Goal: Check status: Check status

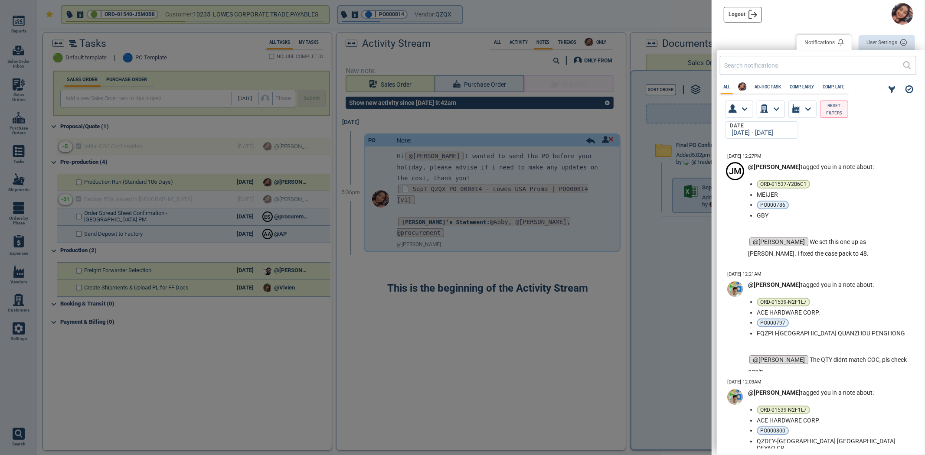
scroll to position [297, 203]
click at [662, 52] on div at bounding box center [462, 227] width 925 height 455
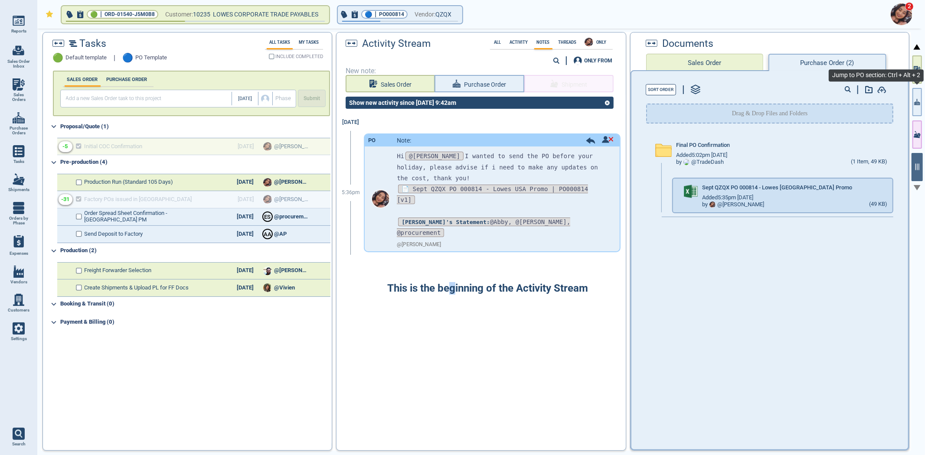
click at [916, 105] on icon "button" at bounding box center [915, 103] width 1 height 3
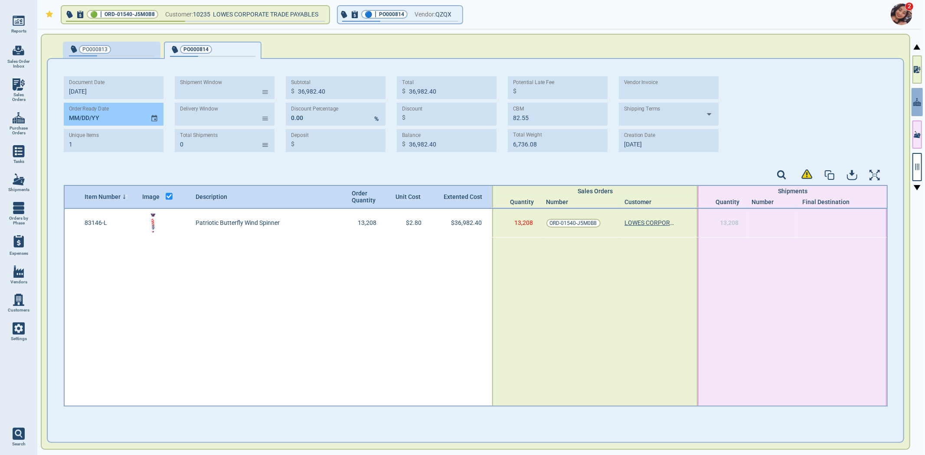
click at [67, 115] on input "MM/DD/YY" at bounding box center [104, 114] width 80 height 23
type input "[DATE]"
click at [128, 51] on div "button" at bounding box center [140, 48] width 29 height 9
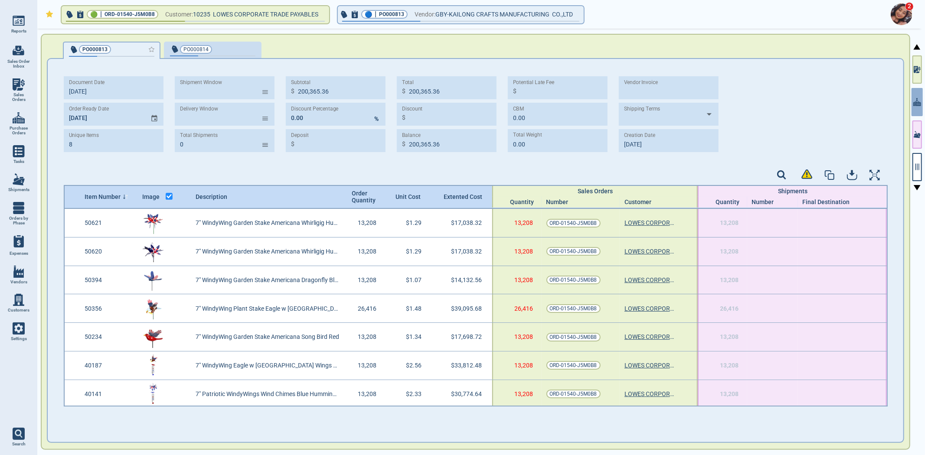
type input "8"
type input "200,365.36"
type input "0.00"
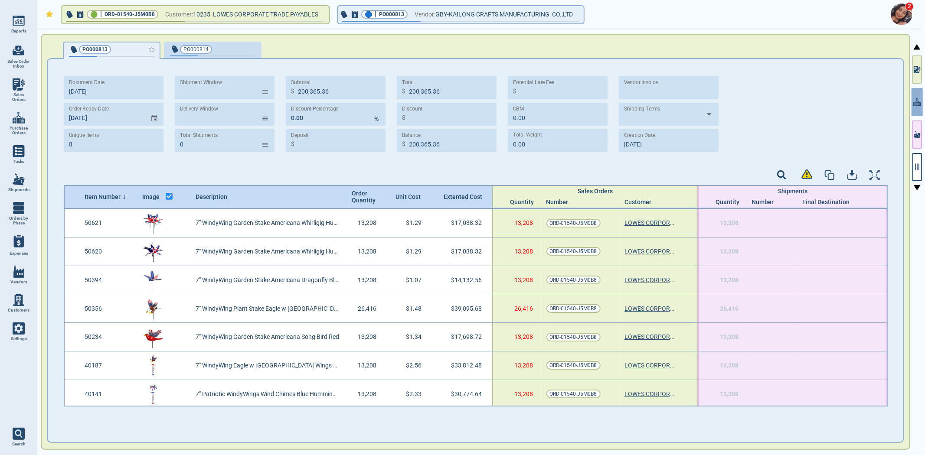
type input "0.00"
type input "[DATE]"
click at [233, 28] on div "2" at bounding box center [479, 14] width 888 height 29
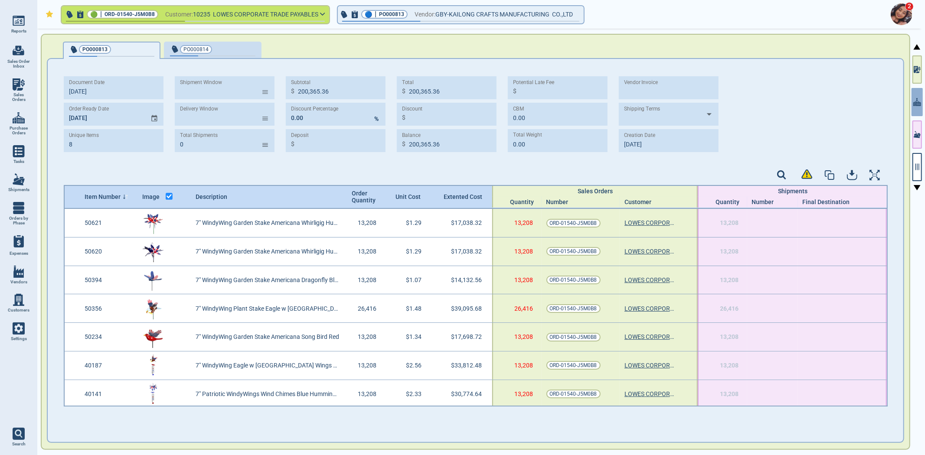
click at [233, 20] on button "🟢 | ORD-01540-J5M0B8 Customer: 10235 LOWES CORPORATE TRADE PAYABLES" at bounding box center [196, 14] width 268 height 17
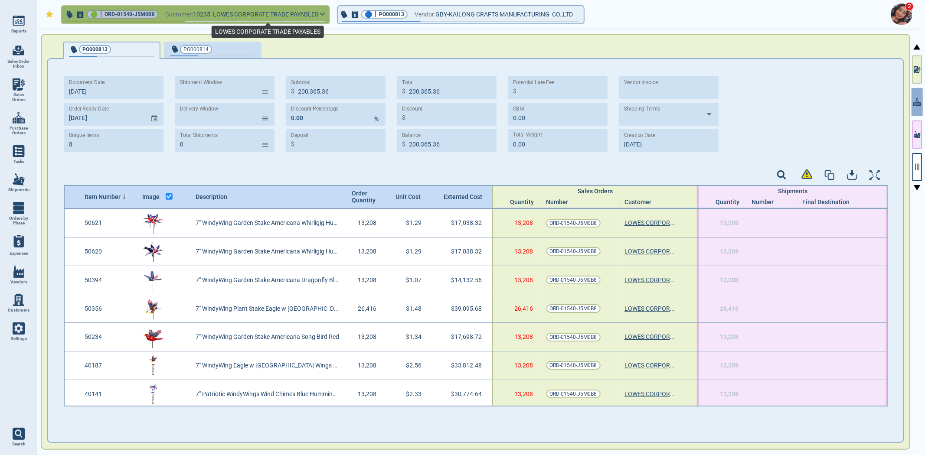
click at [235, 15] on span "LOWES CORPORATE TRADE PAYABLES" at bounding box center [265, 14] width 105 height 7
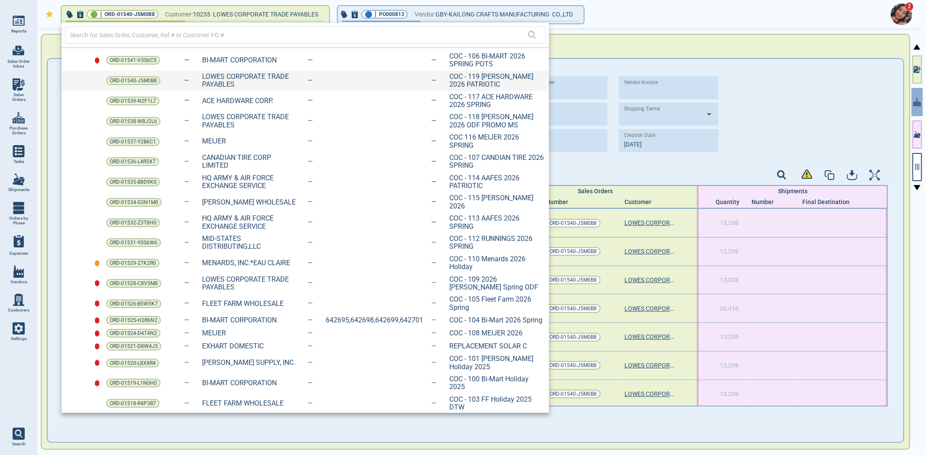
click at [162, 80] on div "ORD-01540-J5M0B8" at bounding box center [140, 80] width 68 height 9
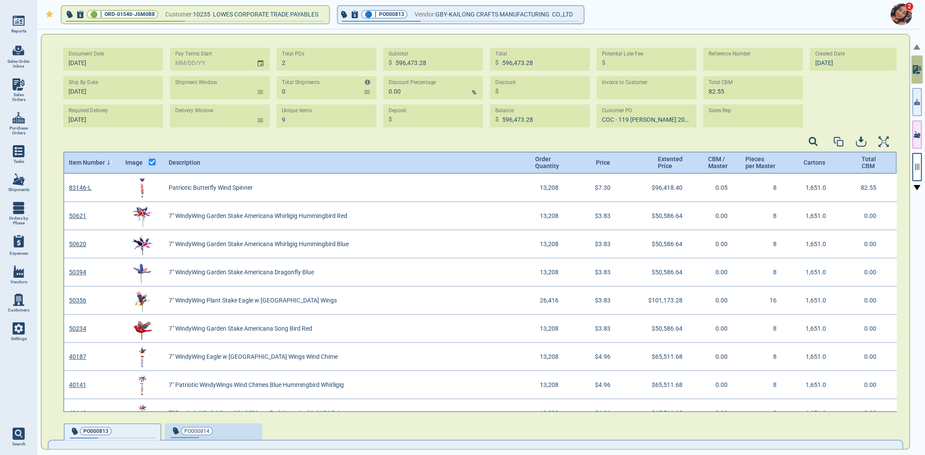
scroll to position [236, 831]
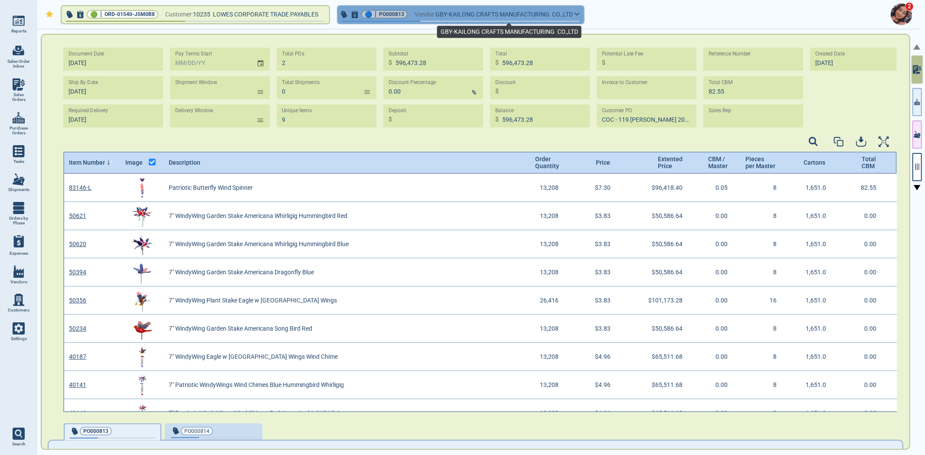
click at [447, 12] on span "GBY-KAILONG CRAFTS MANUFACTURING CO.,LTD" at bounding box center [503, 14] width 137 height 11
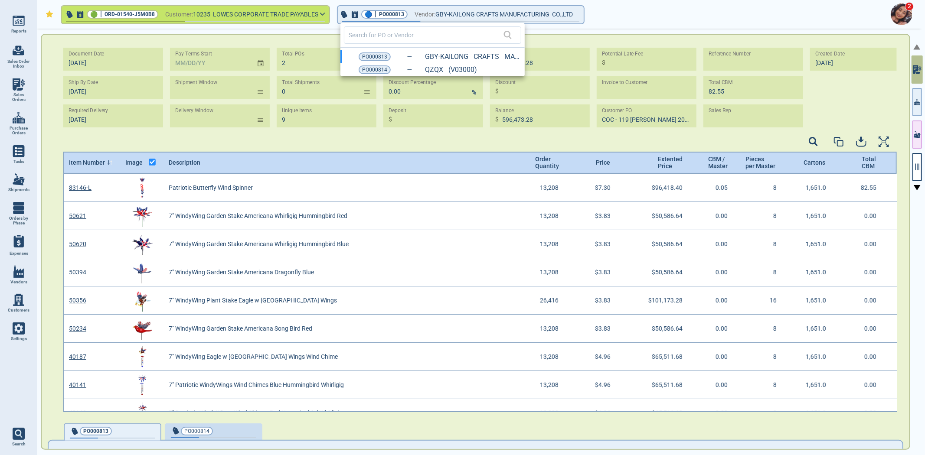
click at [179, 16] on div at bounding box center [462, 227] width 925 height 455
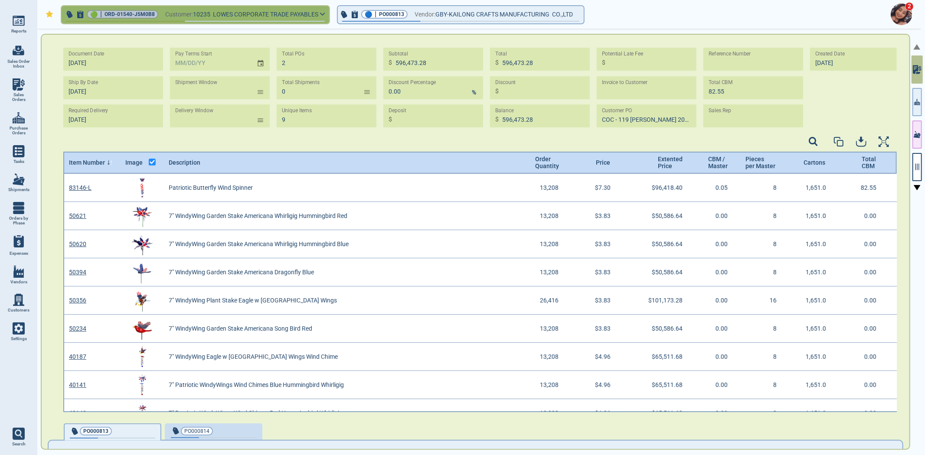
click at [179, 13] on span "Customer:" at bounding box center [179, 14] width 28 height 11
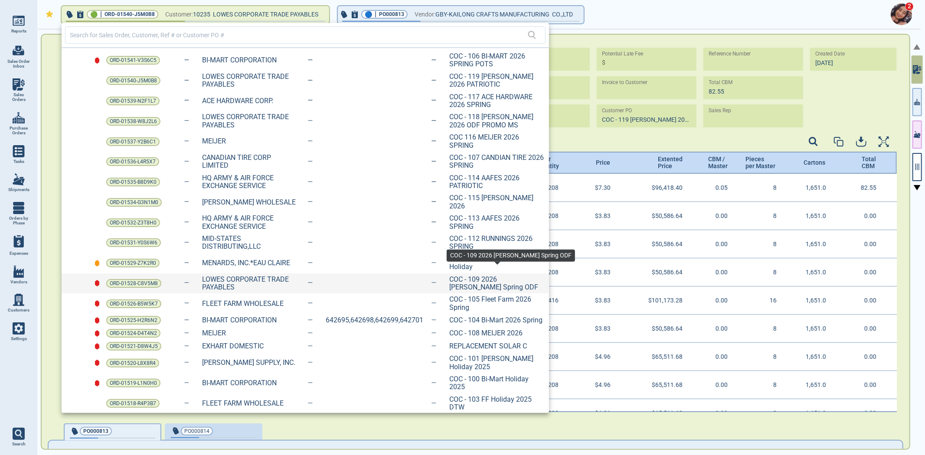
click at [478, 276] on span "COC - 109 2026 [PERSON_NAME] Spring ODF" at bounding box center [496, 284] width 95 height 16
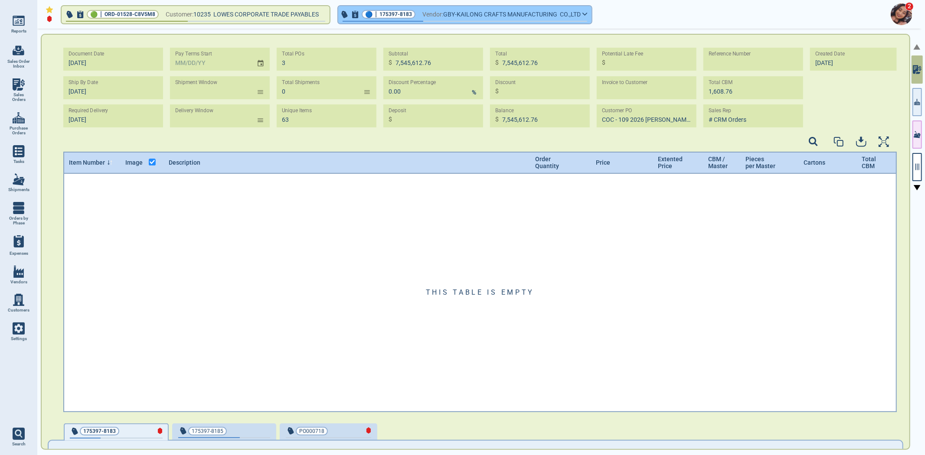
click at [443, 17] on span "Vendor:" at bounding box center [432, 14] width 21 height 11
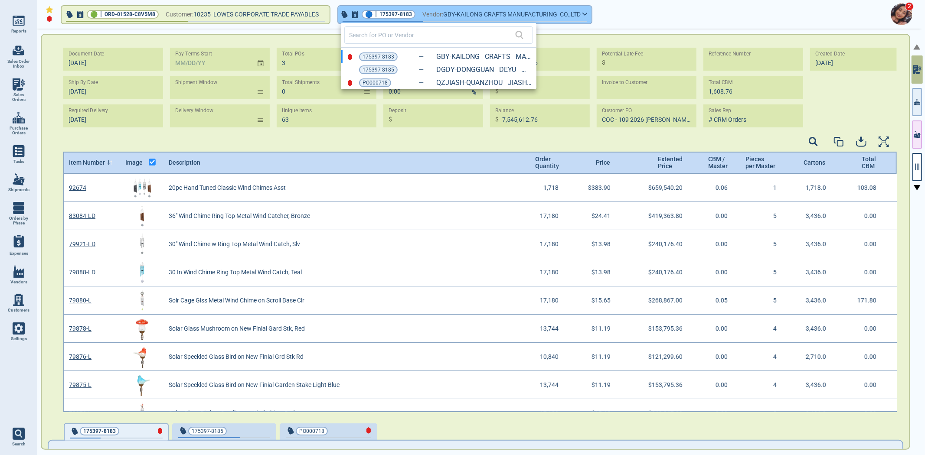
scroll to position [236, 831]
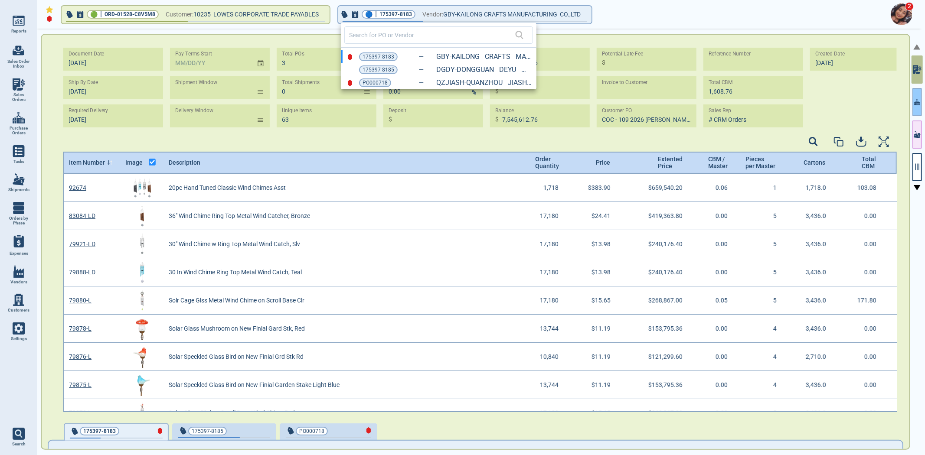
click at [921, 102] on div at bounding box center [462, 227] width 925 height 455
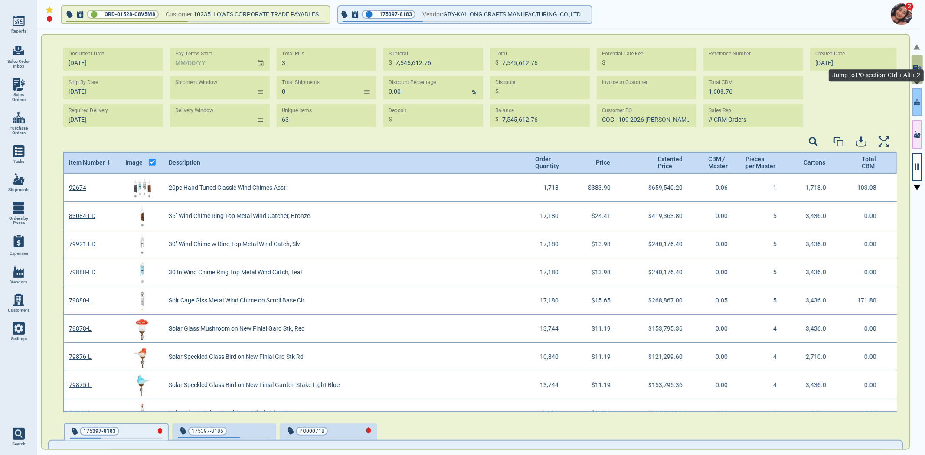
click at [921, 102] on button "button" at bounding box center [917, 102] width 10 height 28
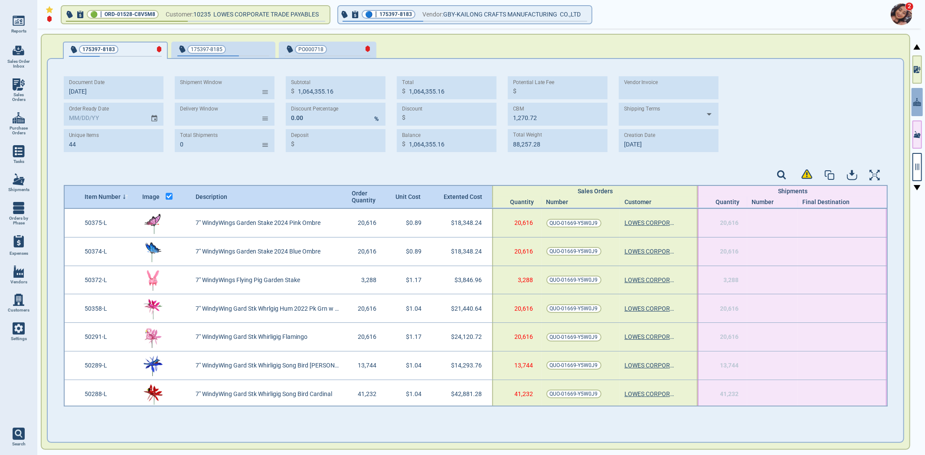
click at [922, 167] on div at bounding box center [917, 243] width 12 height 428
click at [921, 167] on button "button" at bounding box center [917, 167] width 10 height 28
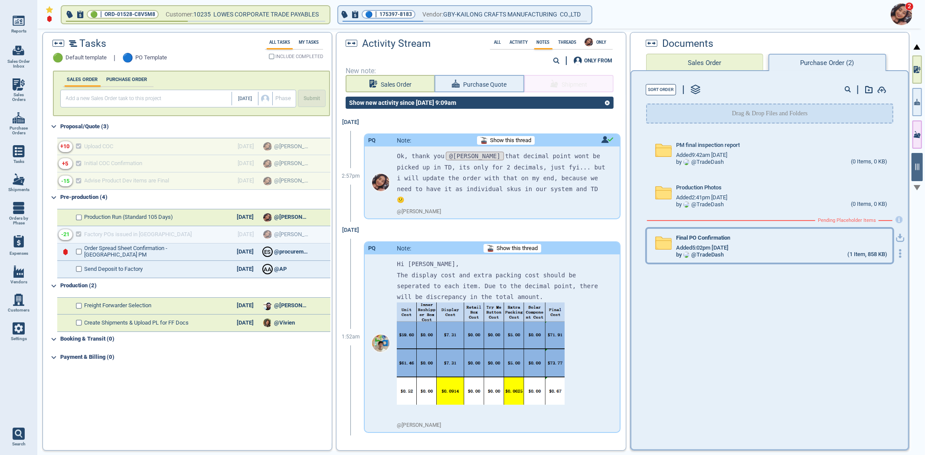
click at [696, 261] on div "Final PO Confirmation Added 5:02pm [DATE] by @ TradeDash (1 Item, 858 KB)" at bounding box center [769, 246] width 245 height 34
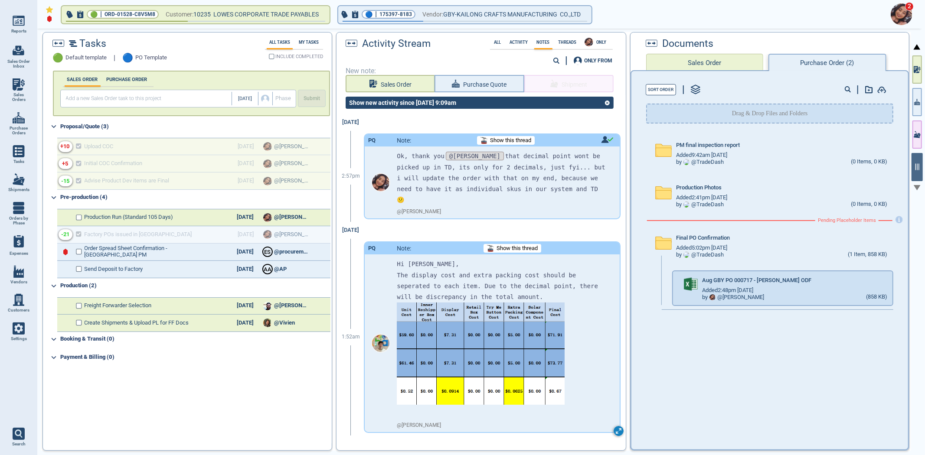
click at [614, 426] on circle at bounding box center [619, 431] width 10 height 10
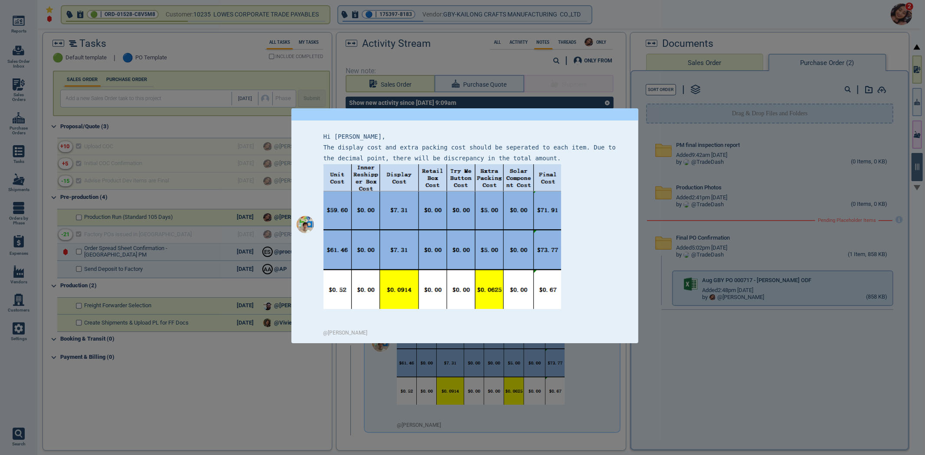
click at [571, 383] on div at bounding box center [462, 227] width 925 height 455
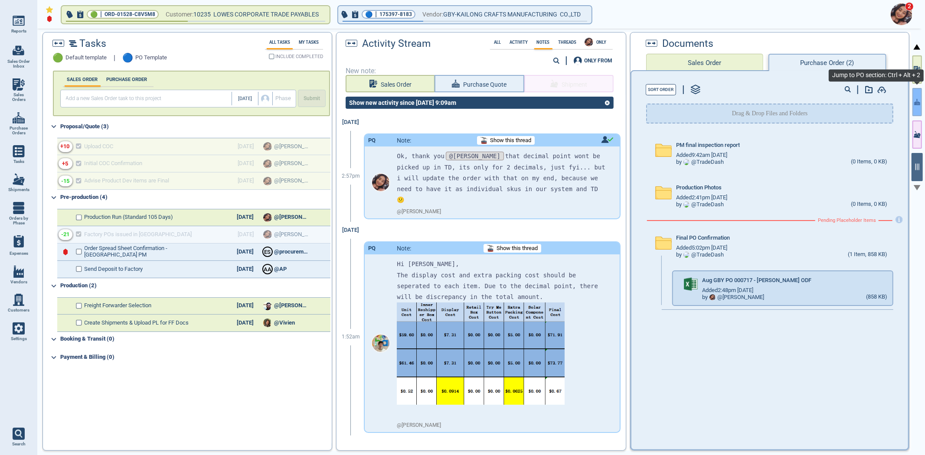
click at [921, 97] on button "button" at bounding box center [917, 102] width 10 height 28
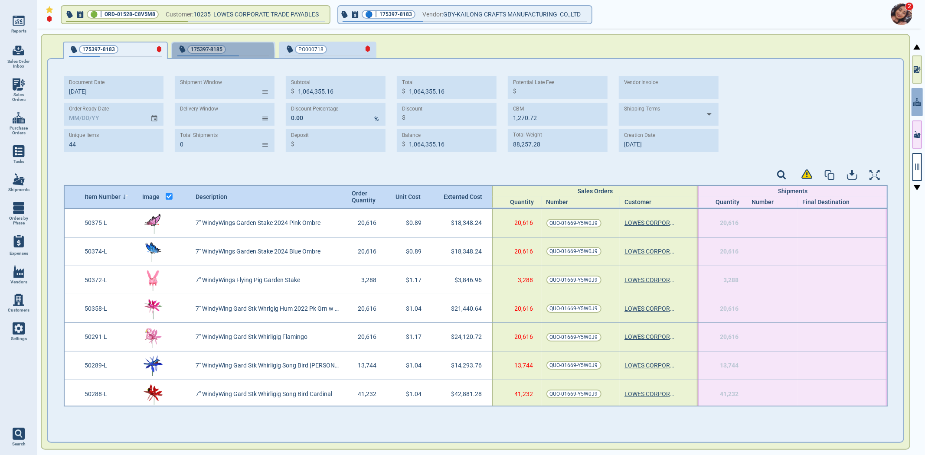
click at [217, 53] on span "175397-8185" at bounding box center [207, 49] width 32 height 9
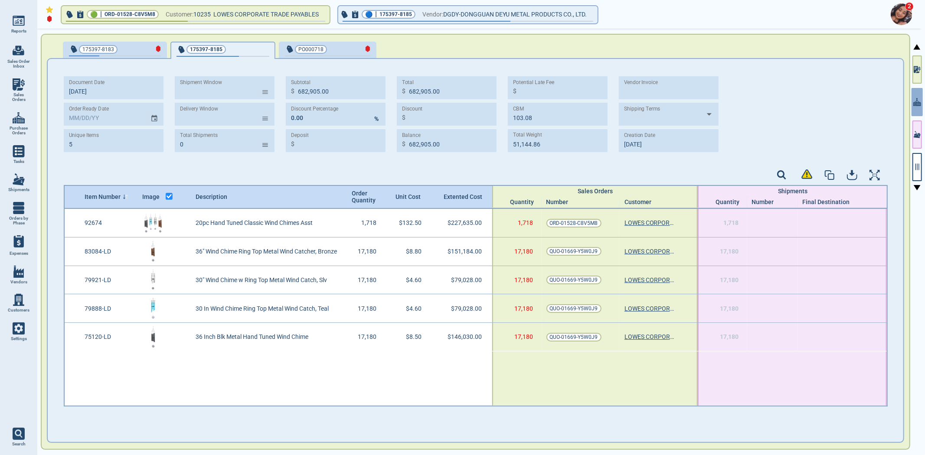
type input "5"
type input "682,905.00"
type input "103.08"
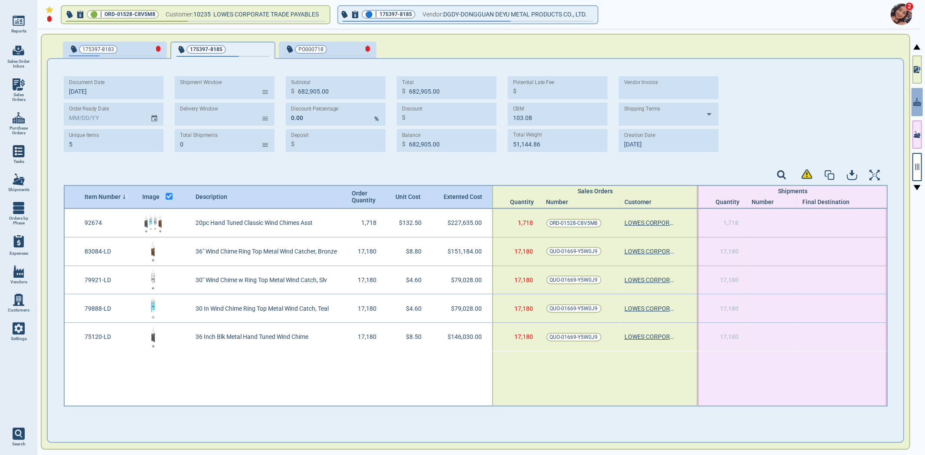
type input "51,144.86"
click at [121, 55] on div "175397-8183" at bounding box center [115, 50] width 92 height 12
type input "44"
type input "1,064,355.16"
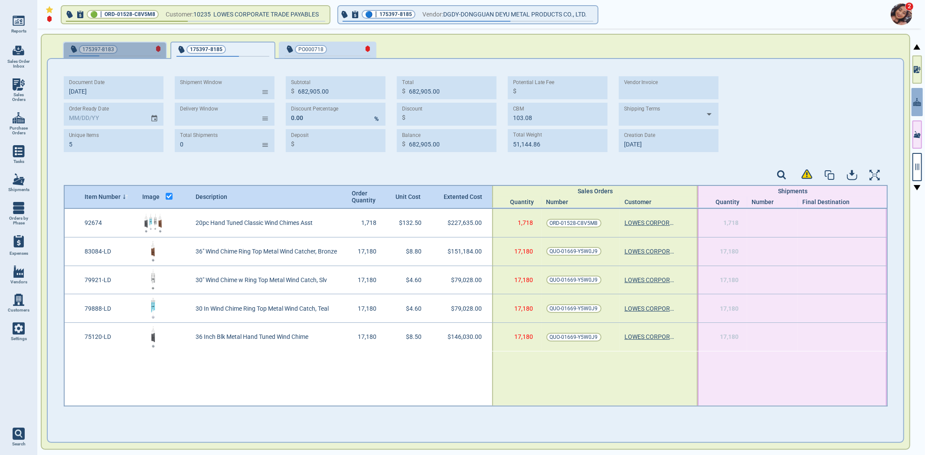
type input "1,064,355.16"
type input "1,270.72"
type input "88,257.28"
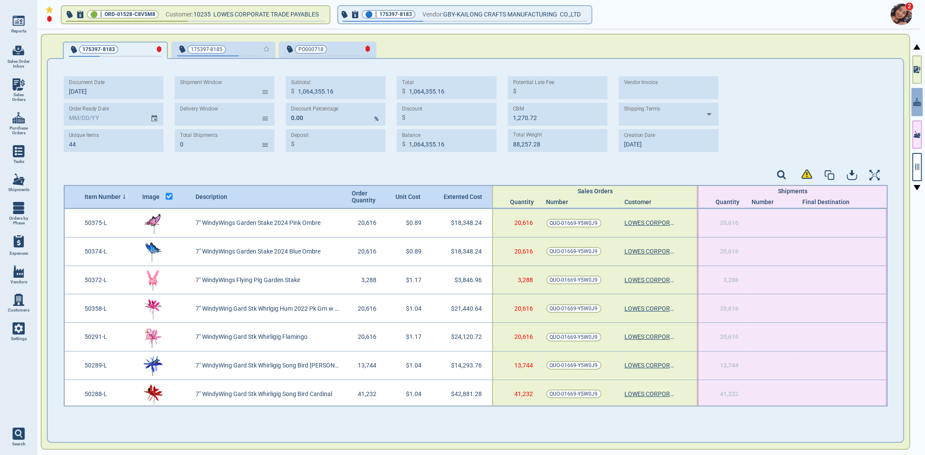
click at [240, 49] on div "button" at bounding box center [254, 48] width 29 height 9
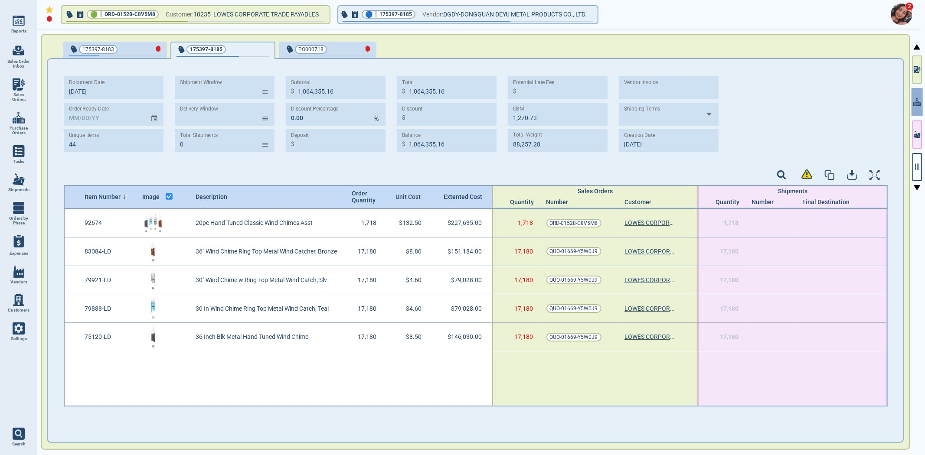
type input "5"
type input "682,905.00"
type input "103.08"
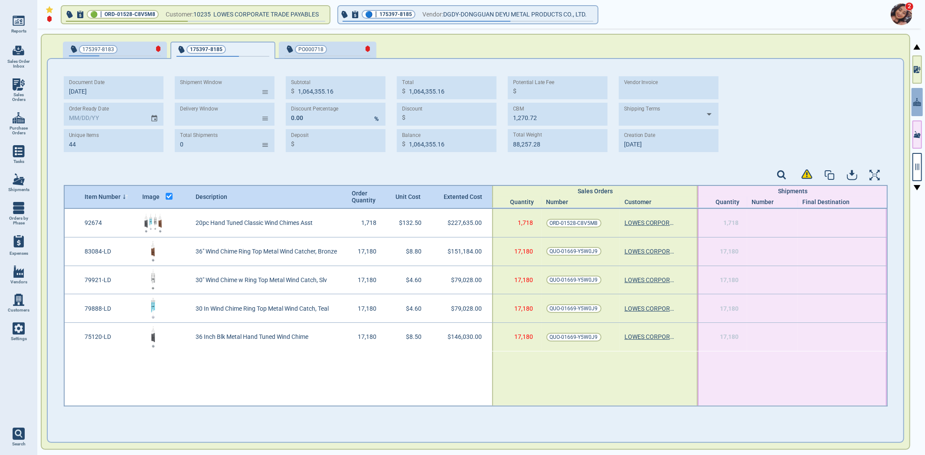
type input "51,144.86"
click at [16, 92] on span "Sales Orders" at bounding box center [18, 97] width 23 height 10
select select "50"
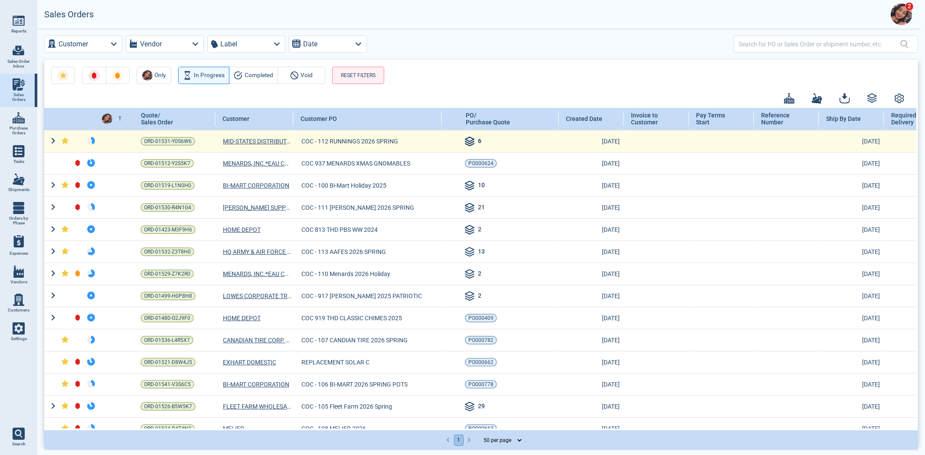
click at [469, 138] on icon at bounding box center [470, 142] width 10 height 10
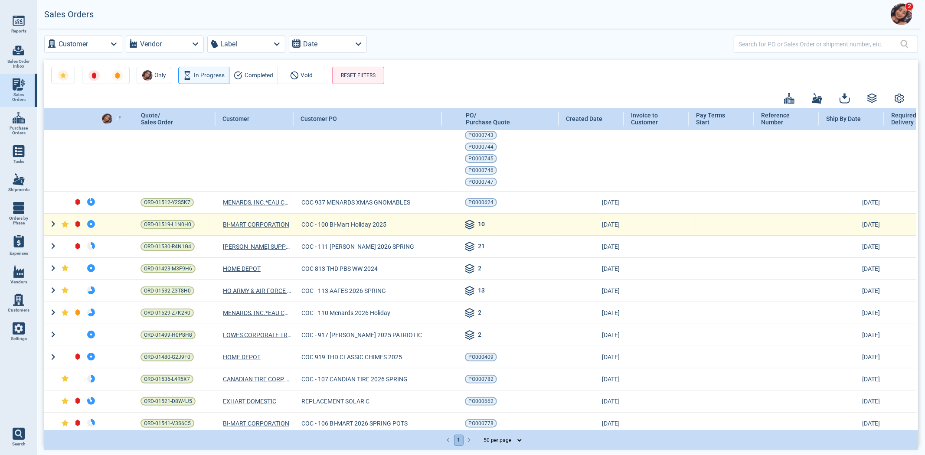
scroll to position [48, 0]
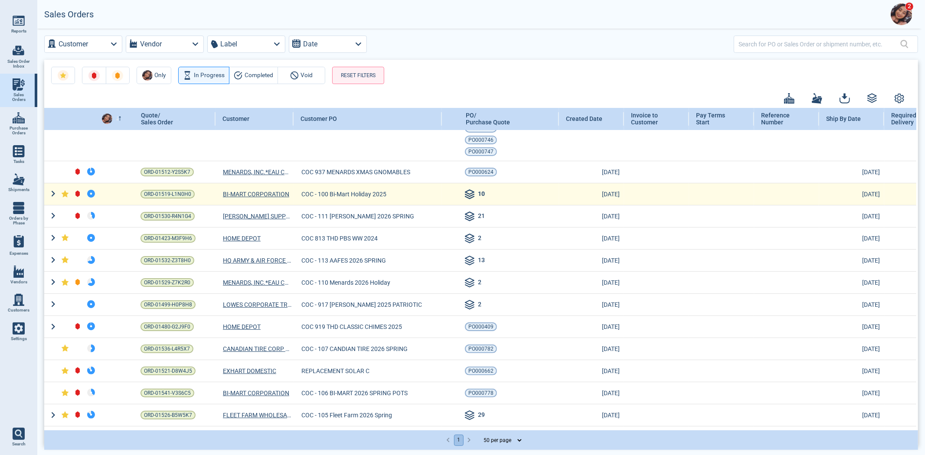
click at [467, 192] on icon at bounding box center [470, 195] width 10 height 10
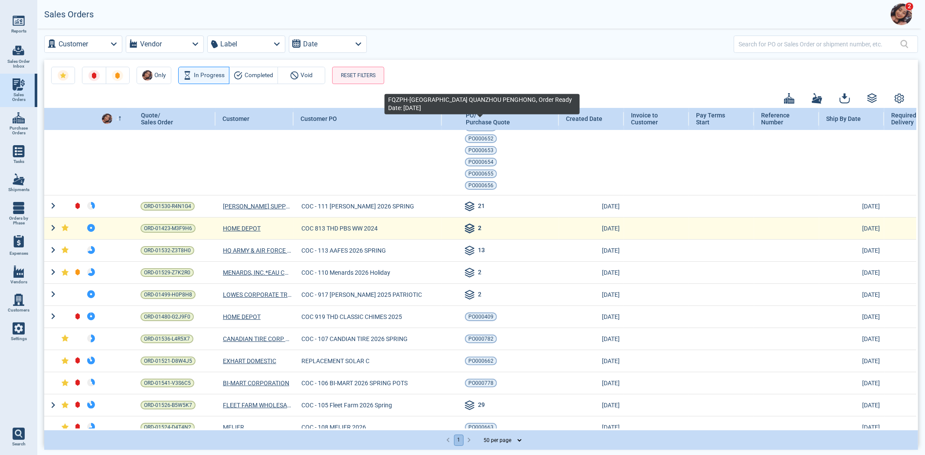
scroll to position [193, 0]
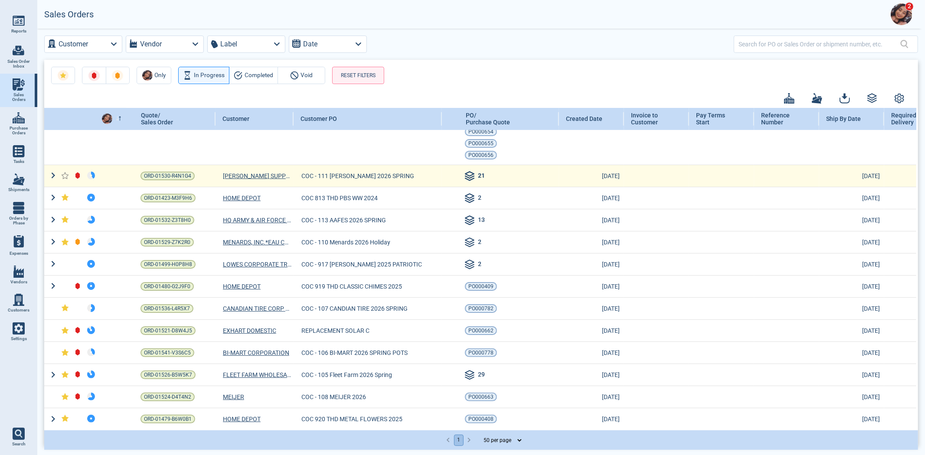
click at [472, 176] on icon at bounding box center [470, 176] width 10 height 10
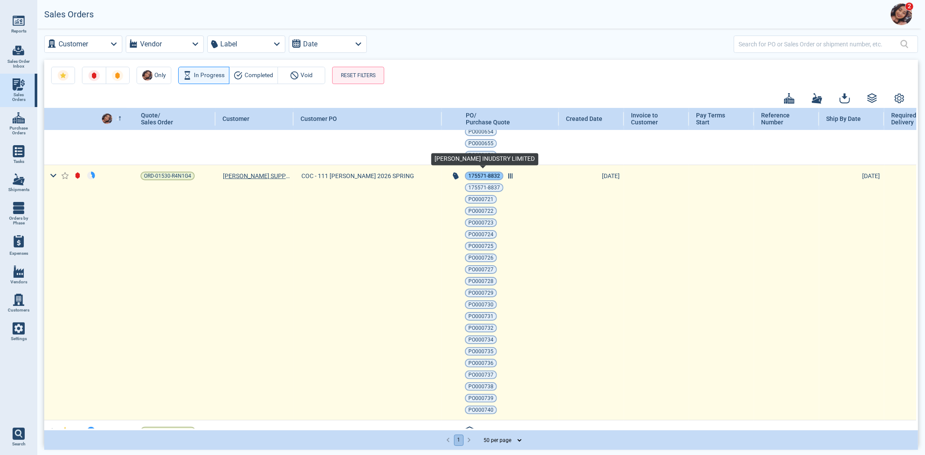
click at [475, 175] on span "175571-8832" at bounding box center [484, 176] width 32 height 9
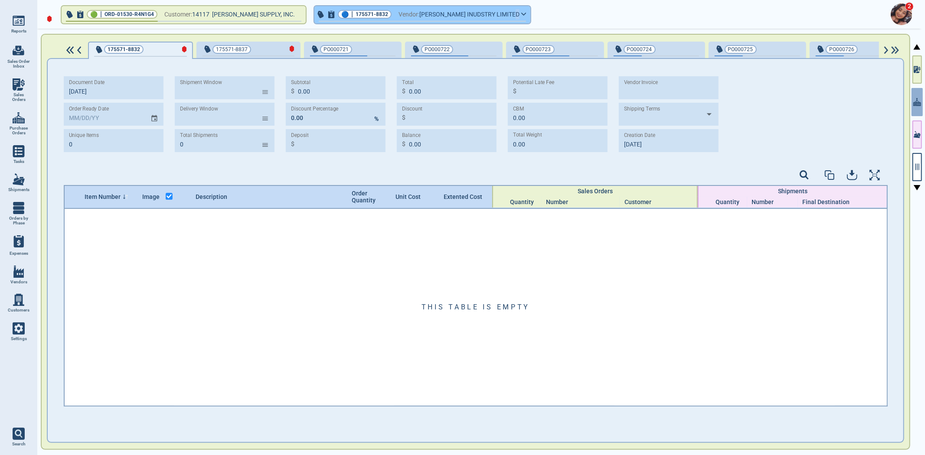
click at [490, 15] on span "[PERSON_NAME] INUDSTRY LIMITED" at bounding box center [469, 14] width 100 height 11
click at [487, 21] on span "button" at bounding box center [422, 21] width 207 height 1
click at [521, 14] on icon "button" at bounding box center [523, 14] width 5 height 4
click at [521, 12] on icon "button" at bounding box center [523, 14] width 5 height 4
click at [521, 13] on icon "button" at bounding box center [523, 14] width 5 height 4
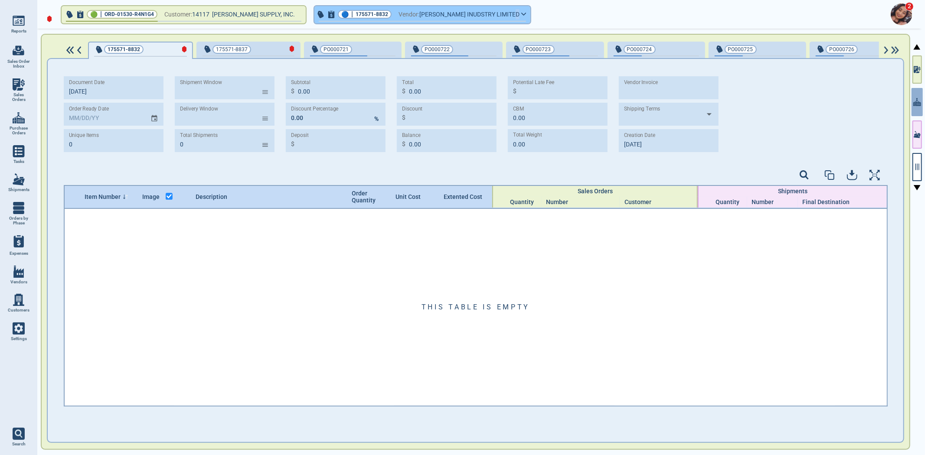
click at [496, 18] on button "🔵 | 175571-8832 Vendor: [PERSON_NAME] INUDSTRY LIMITED" at bounding box center [422, 14] width 216 height 17
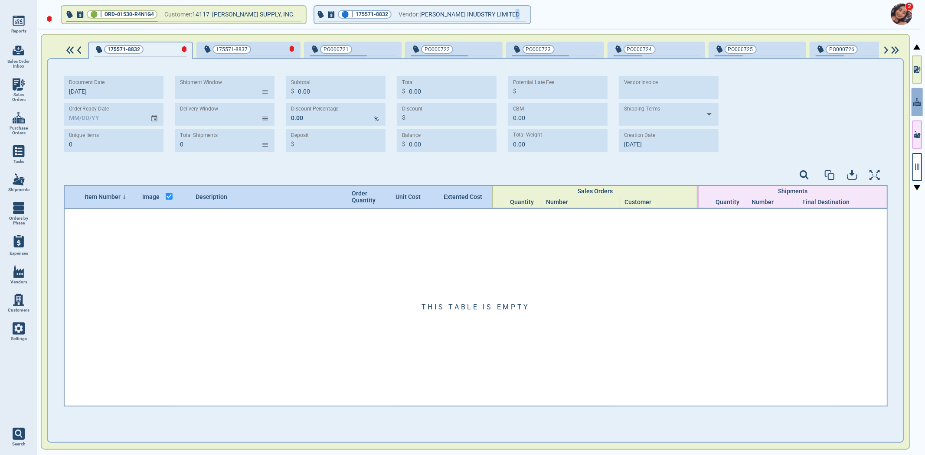
click at [436, 25] on div "2" at bounding box center [479, 14] width 888 height 29
click at [282, 47] on div "button" at bounding box center [279, 48] width 29 height 9
select select "50"
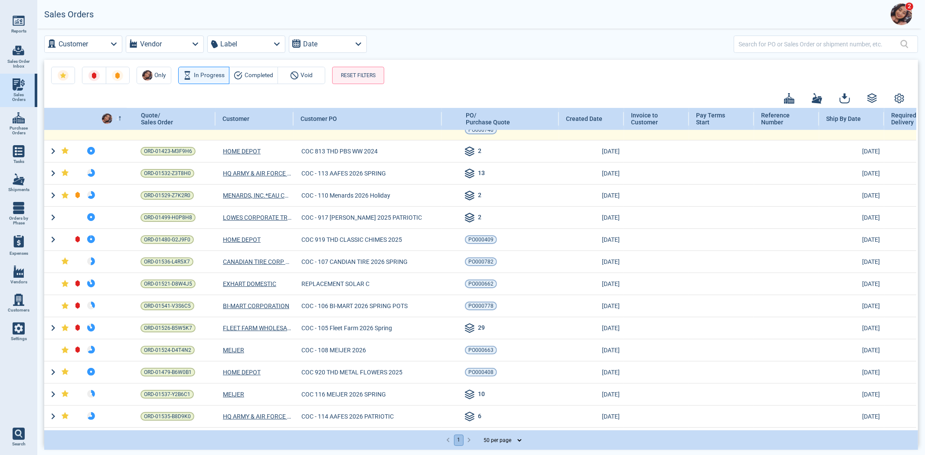
scroll to position [482, 0]
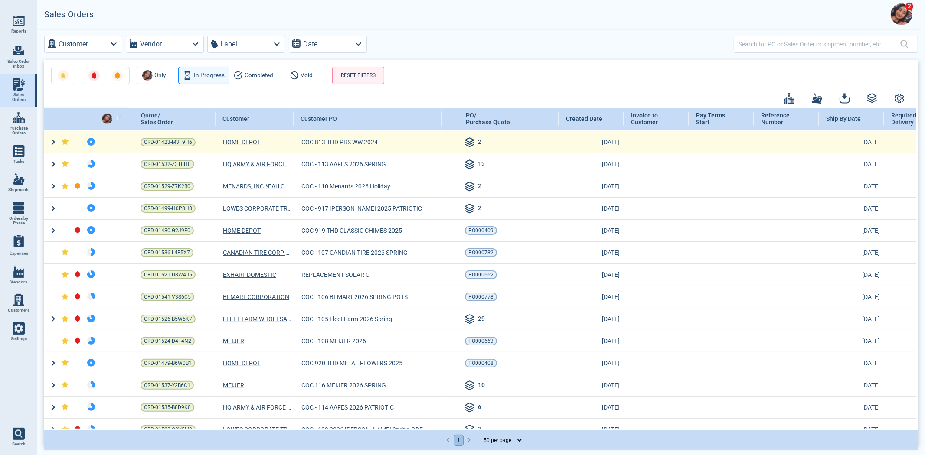
click at [474, 145] on icon at bounding box center [470, 142] width 10 height 10
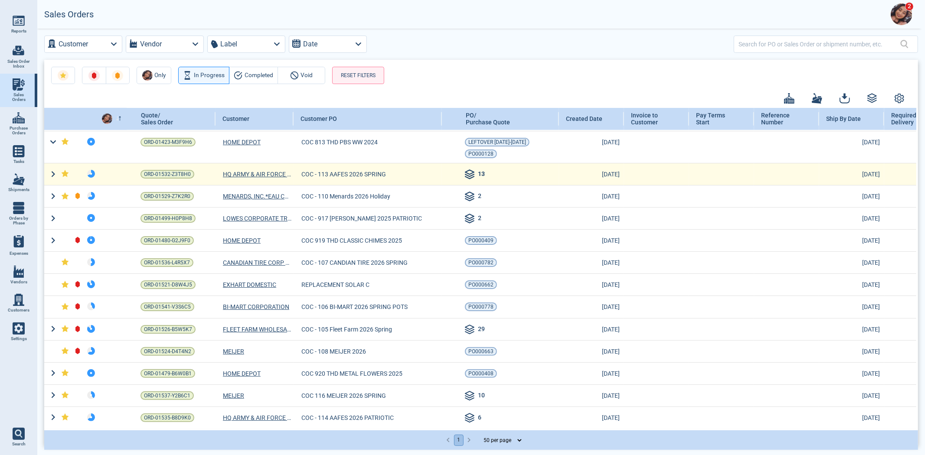
click at [467, 174] on icon at bounding box center [469, 172] width 9 height 4
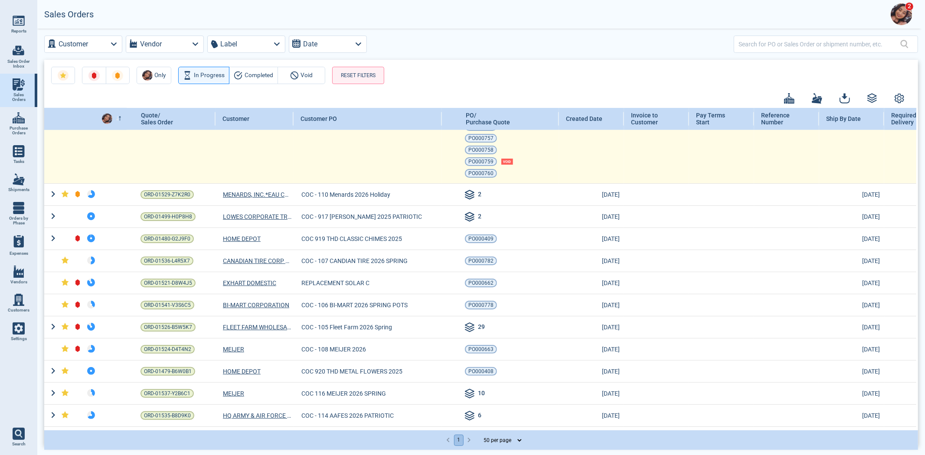
scroll to position [626, 0]
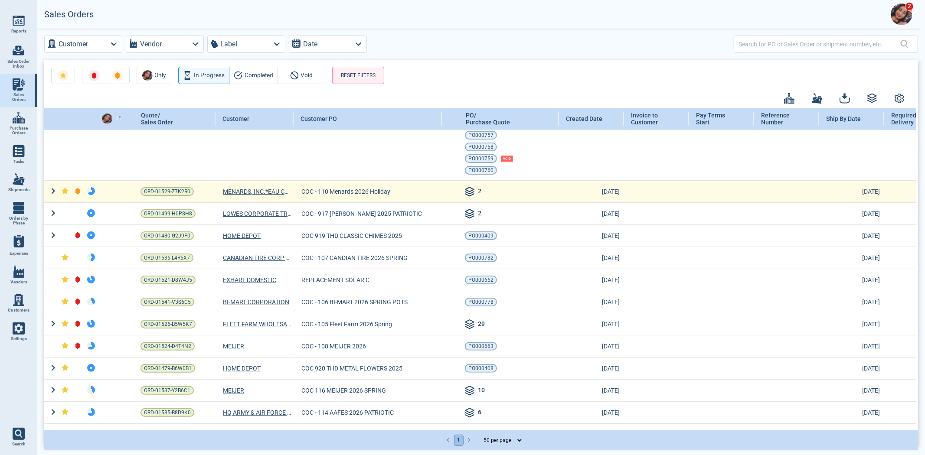
click at [473, 193] on icon at bounding box center [470, 192] width 10 height 10
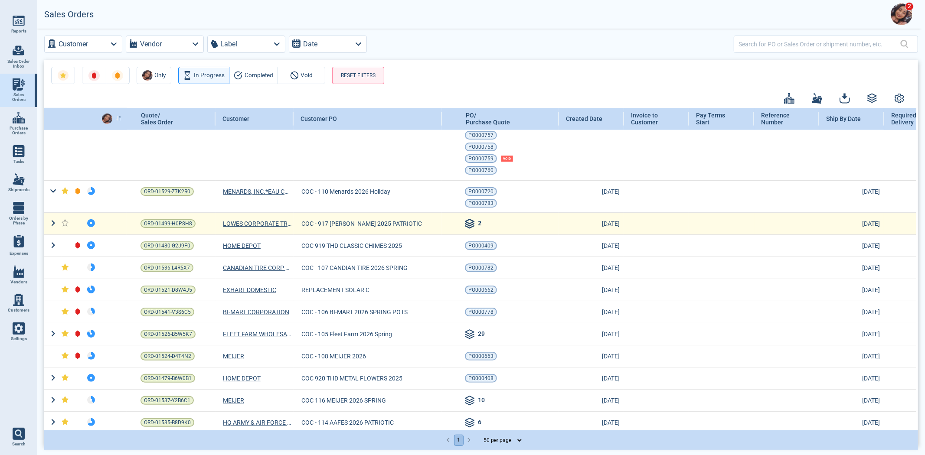
click at [468, 222] on icon at bounding box center [470, 224] width 10 height 10
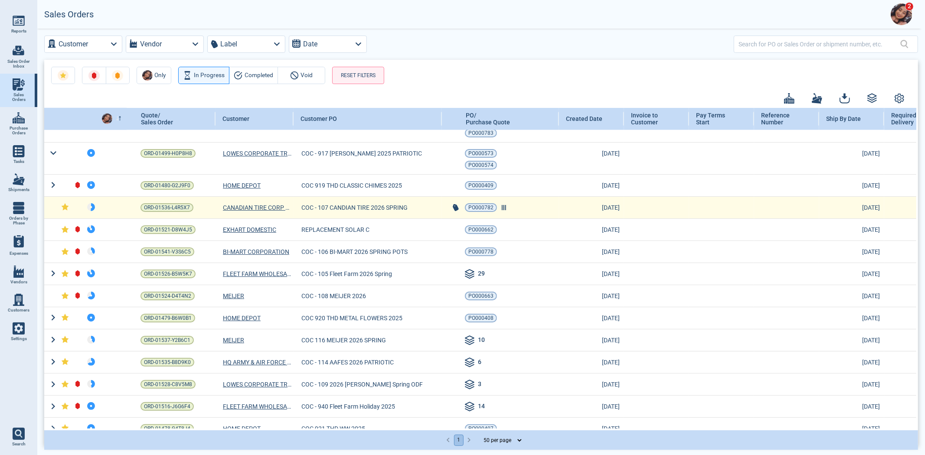
scroll to position [722, 0]
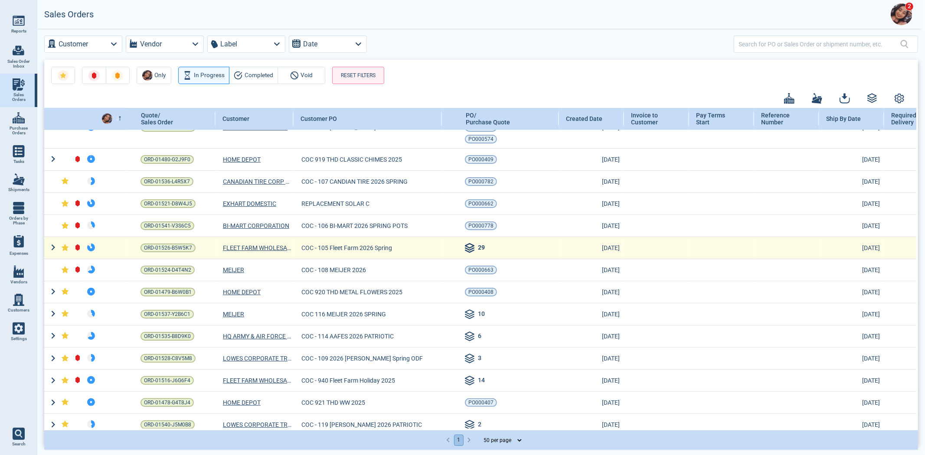
click at [473, 243] on icon at bounding box center [470, 248] width 10 height 10
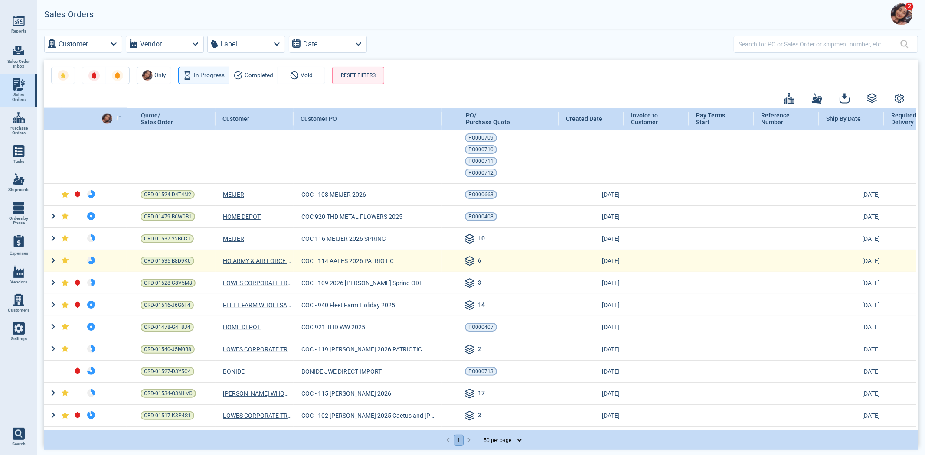
scroll to position [1156, 0]
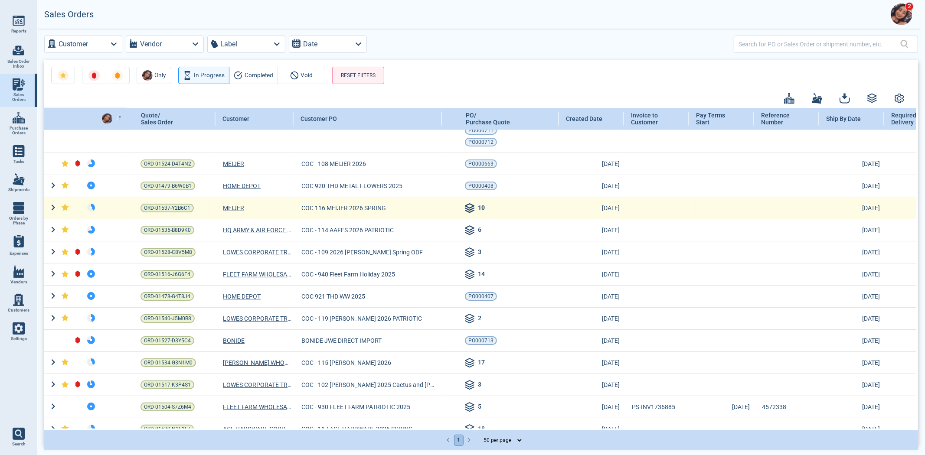
click at [468, 207] on icon at bounding box center [470, 208] width 10 height 10
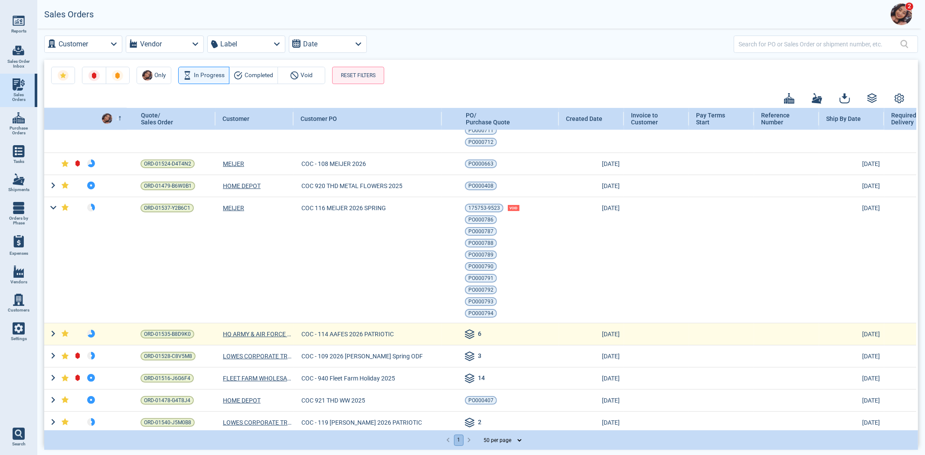
click at [469, 337] on icon at bounding box center [469, 335] width 9 height 2
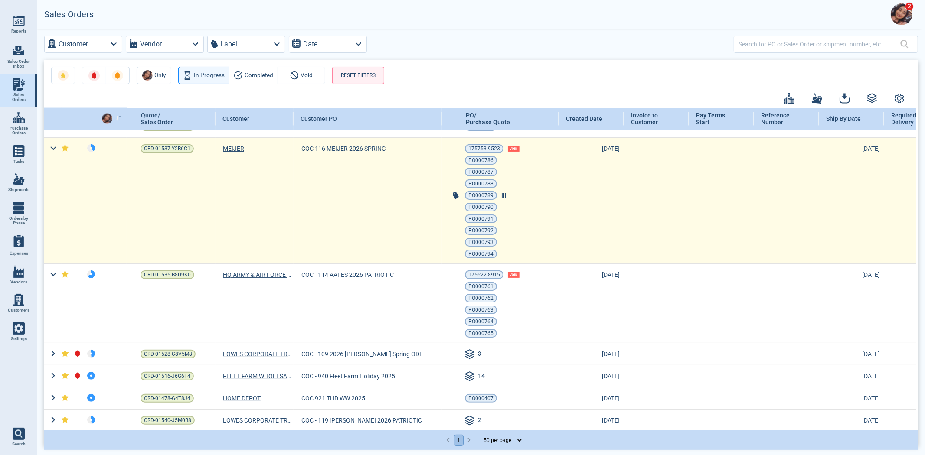
scroll to position [1349, 0]
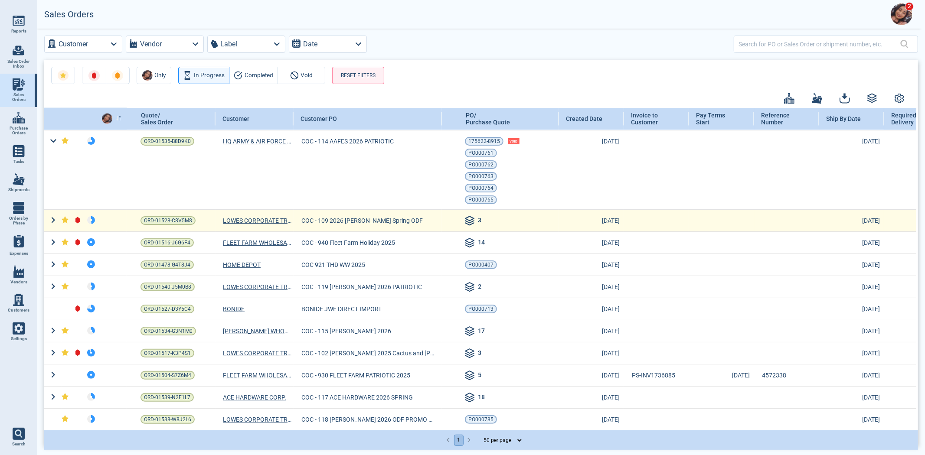
click at [465, 217] on icon at bounding box center [470, 221] width 10 height 10
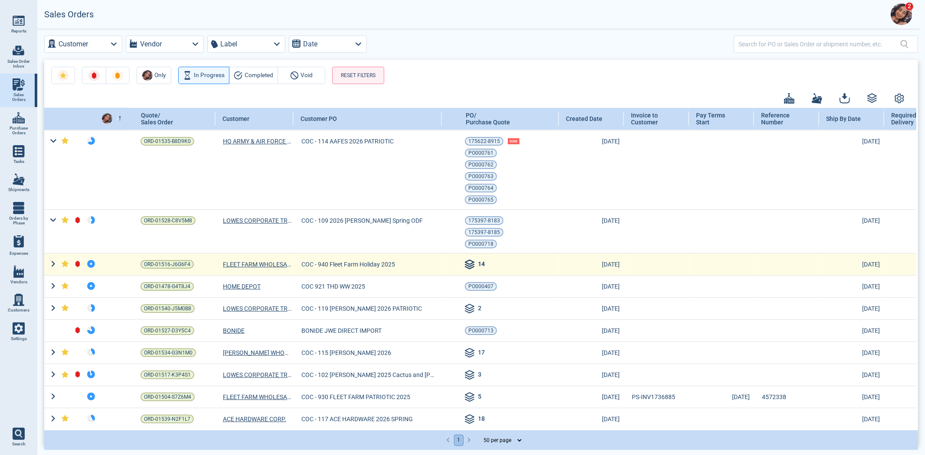
click at [475, 268] on div "14" at bounding box center [467, 265] width 36 height 10
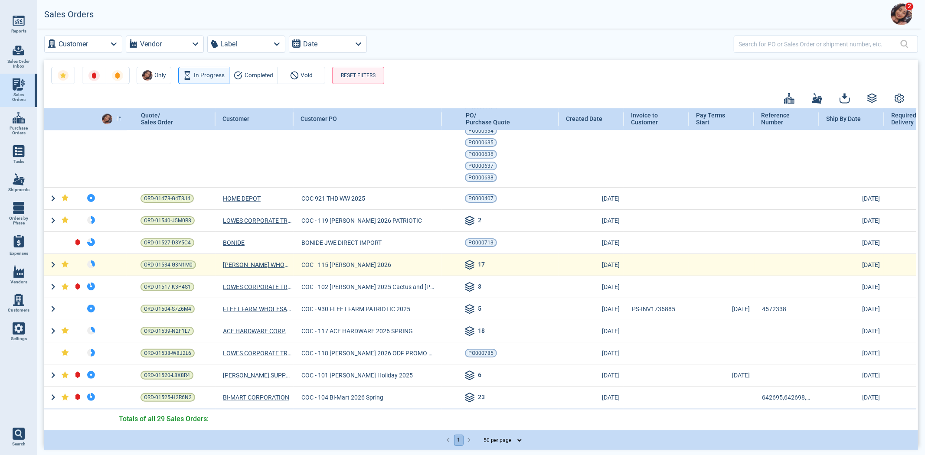
scroll to position [1590, 0]
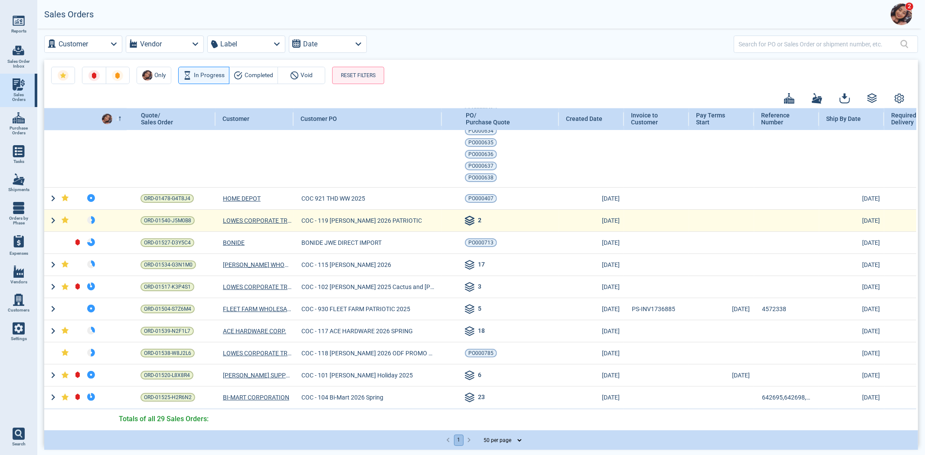
click at [473, 223] on icon at bounding box center [469, 224] width 9 height 2
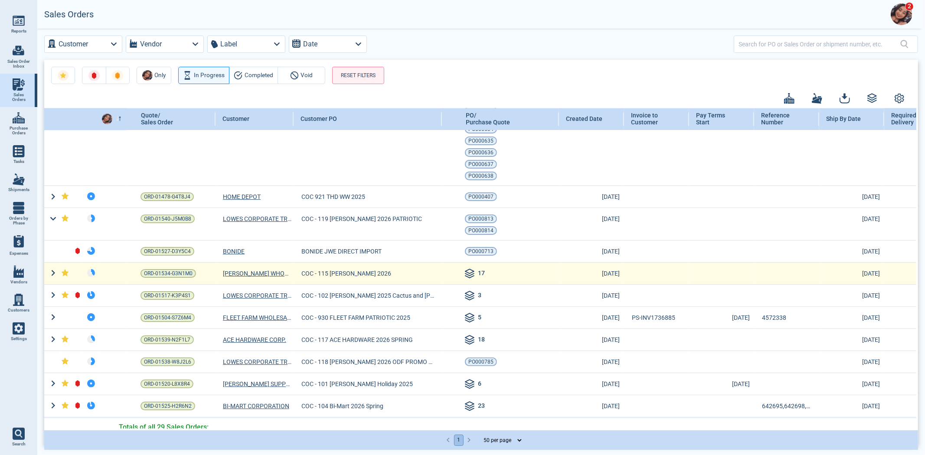
click at [471, 272] on icon at bounding box center [470, 274] width 10 height 10
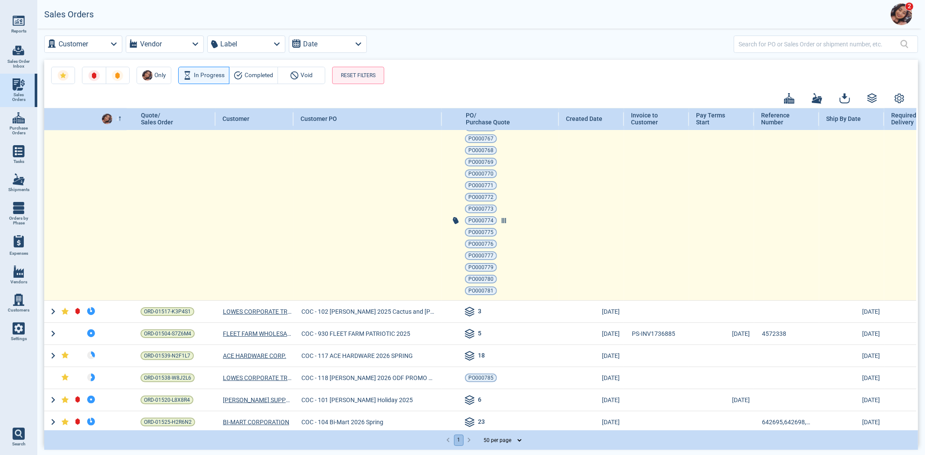
scroll to position [1783, 0]
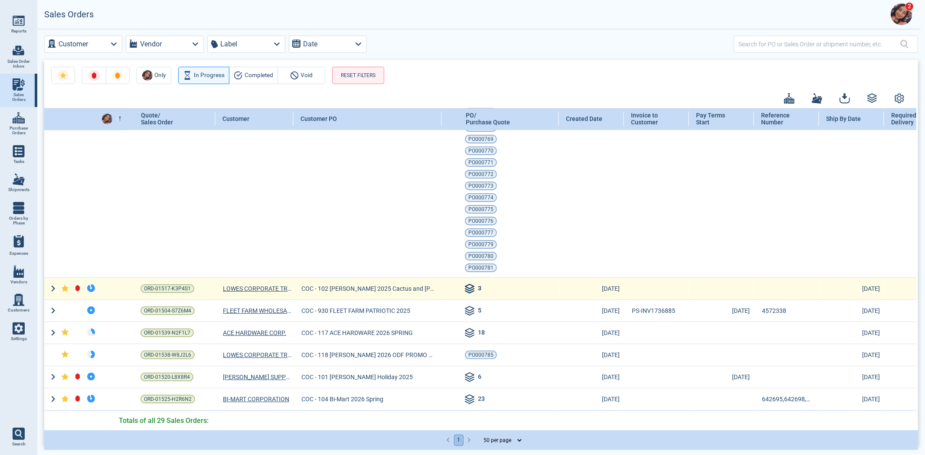
click at [467, 292] on icon at bounding box center [469, 292] width 9 height 2
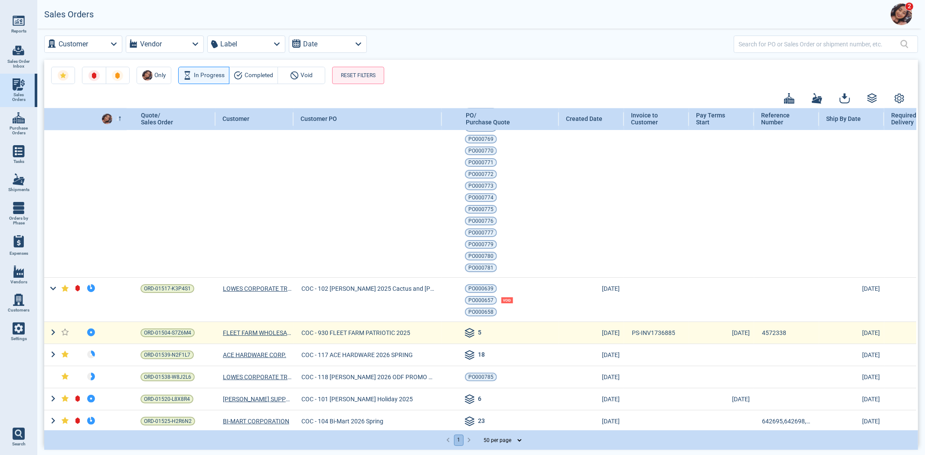
click at [467, 334] on icon at bounding box center [469, 334] width 9 height 2
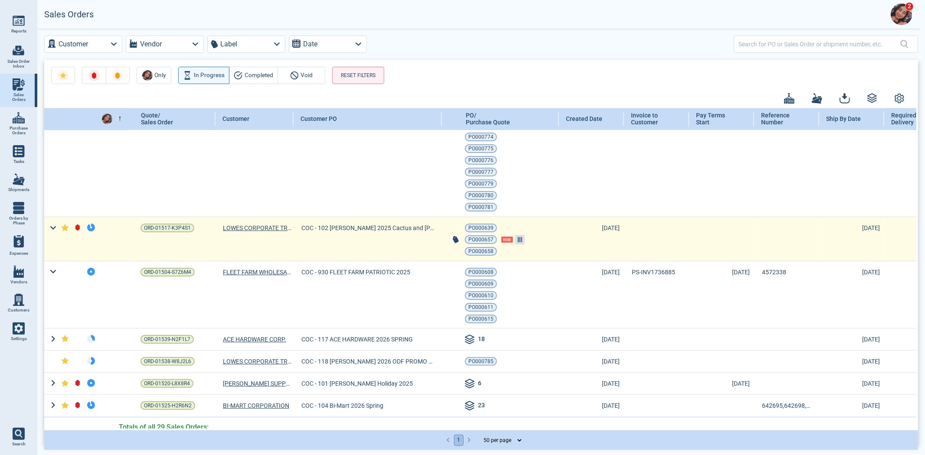
scroll to position [1849, 0]
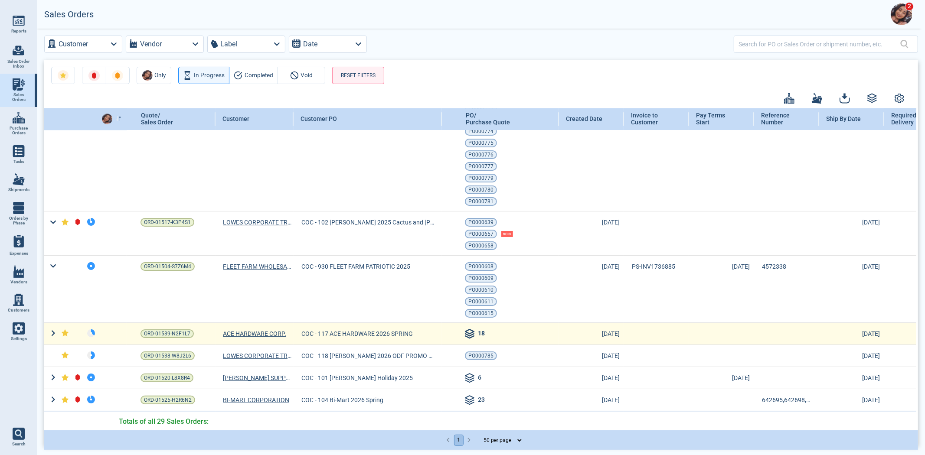
click at [471, 331] on icon at bounding box center [469, 332] width 9 height 4
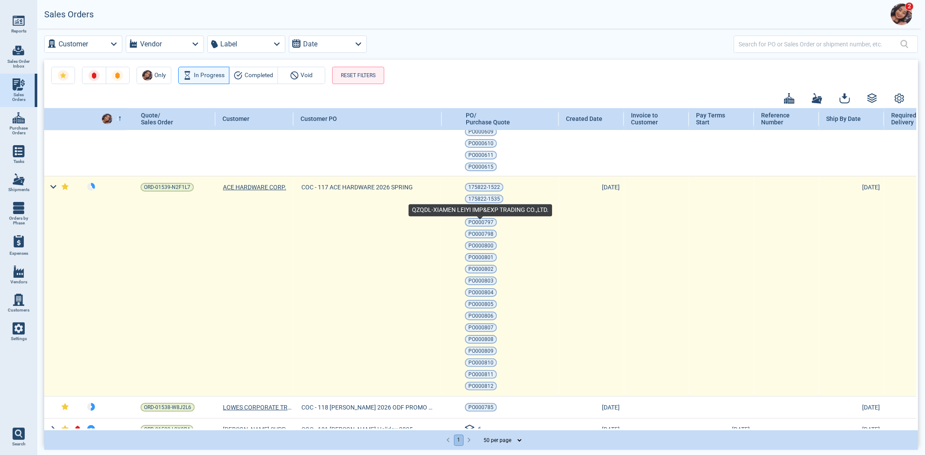
scroll to position [2054, 0]
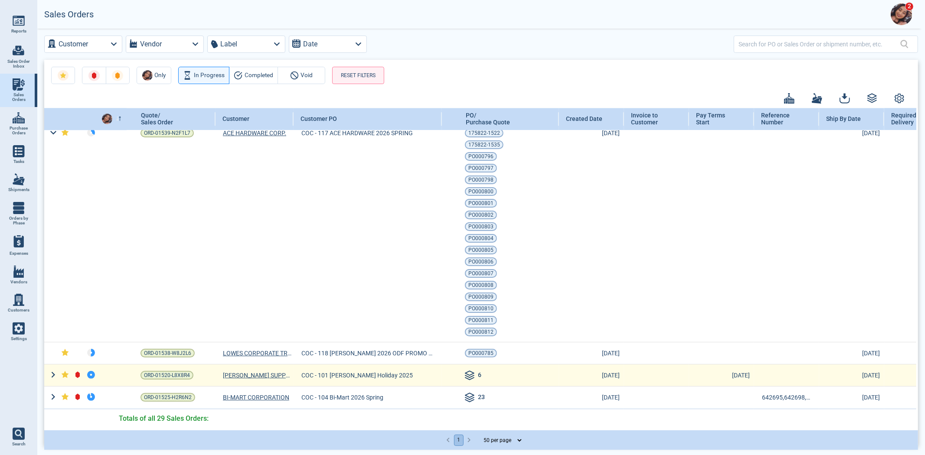
click at [471, 375] on icon at bounding box center [470, 376] width 10 height 10
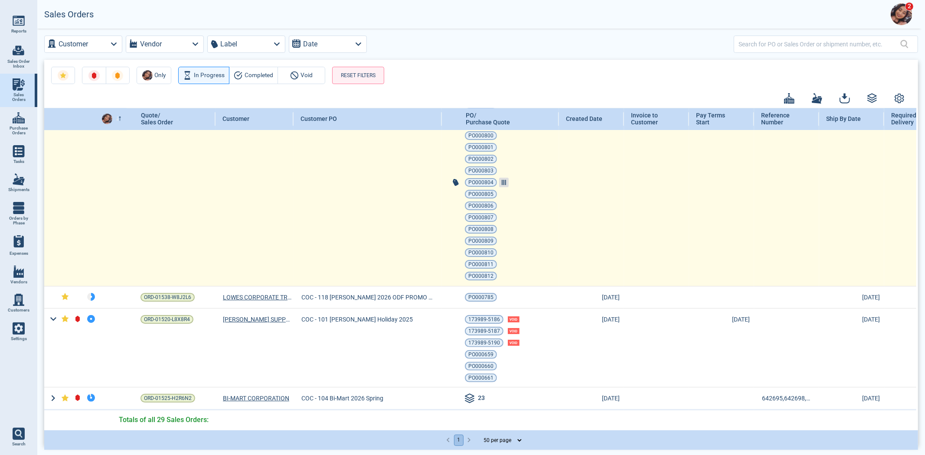
scroll to position [2111, 0]
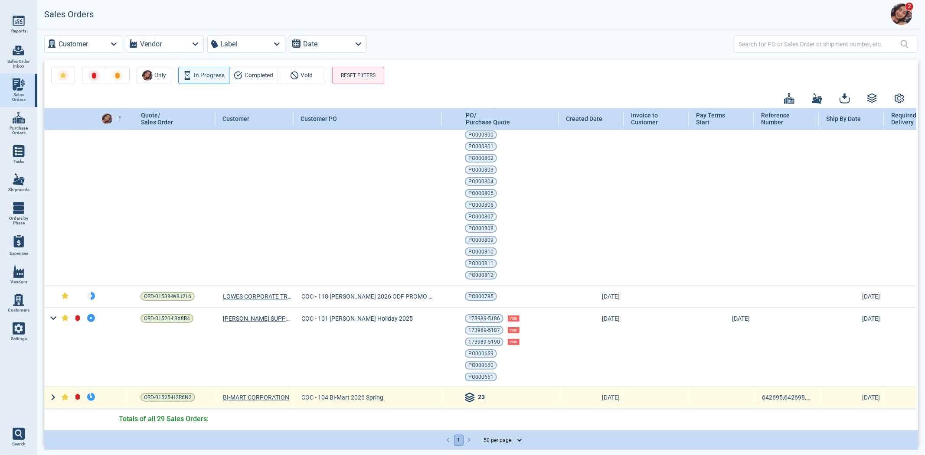
click at [474, 393] on icon at bounding box center [470, 398] width 10 height 10
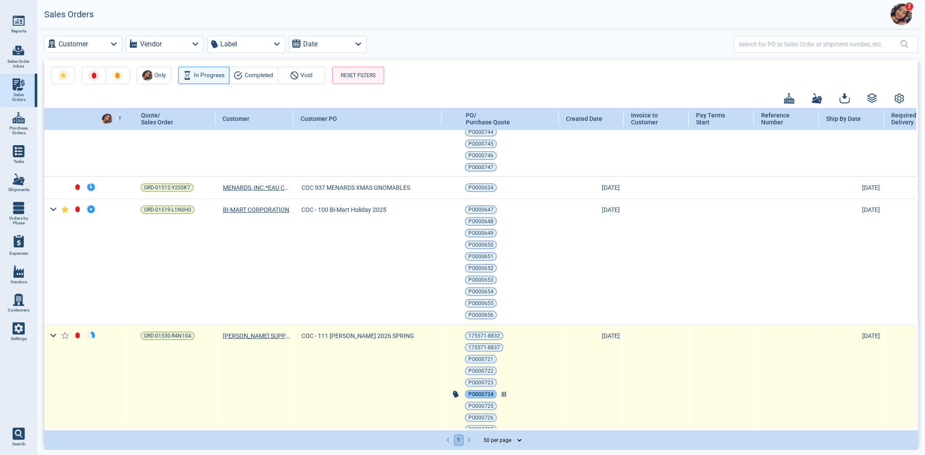
scroll to position [0, 0]
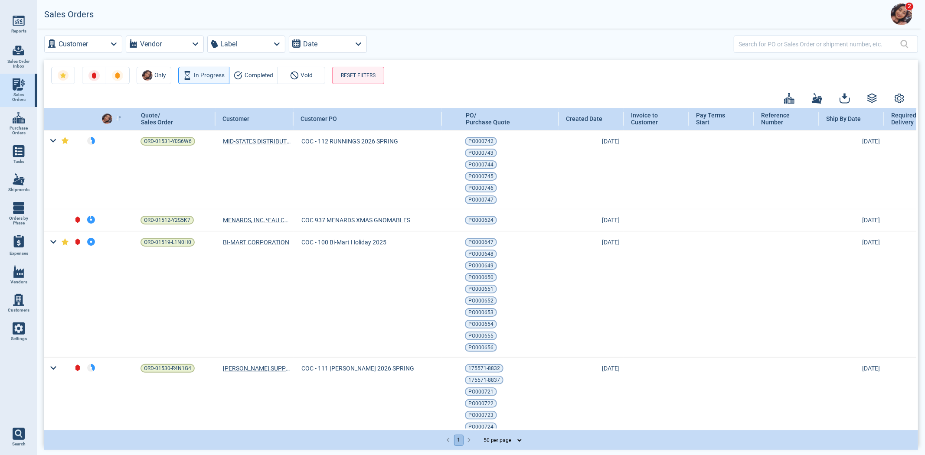
click at [6, 126] on link "Purchase Orders" at bounding box center [18, 123] width 37 height 33
select select "50"
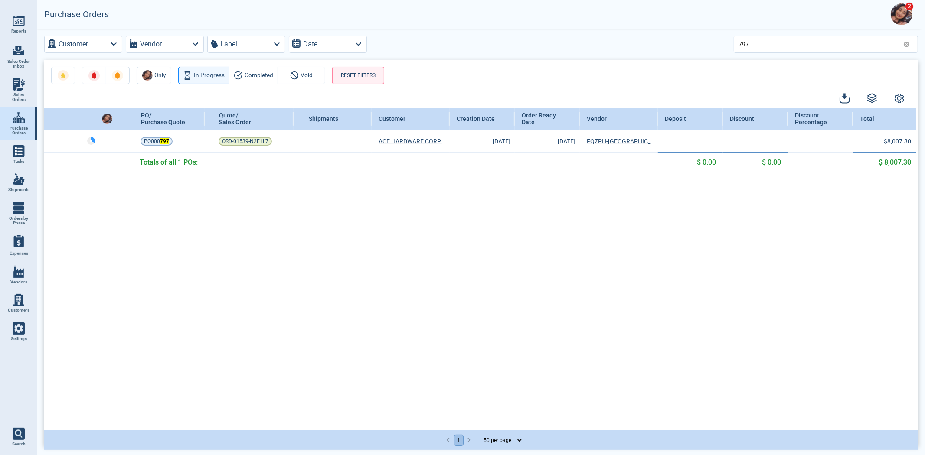
click at [913, 41] on div "797" at bounding box center [826, 44] width 184 height 17
click at [908, 42] on icon at bounding box center [906, 44] width 7 height 7
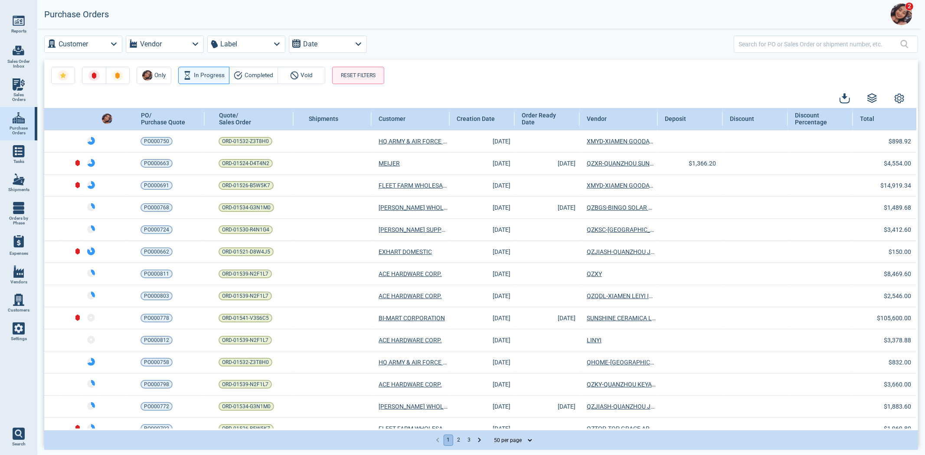
click at [510, 441] on select "10 per page 25 per page 50 per page" at bounding box center [510, 440] width 45 height 10
click at [488, 435] on select "10 per page 25 per page 50 per page" at bounding box center [510, 440] width 45 height 10
click at [479, 444] on icon "Go to next page" at bounding box center [479, 440] width 9 height 9
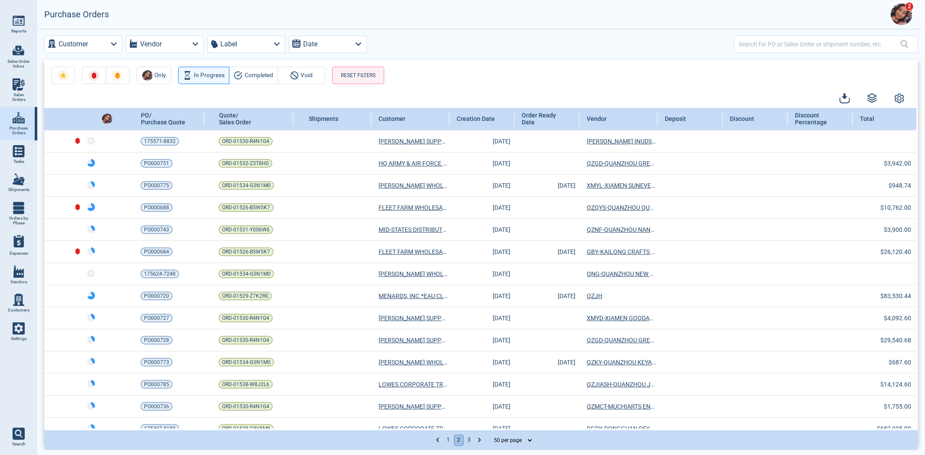
click at [471, 441] on button "3" at bounding box center [469, 440] width 10 height 11
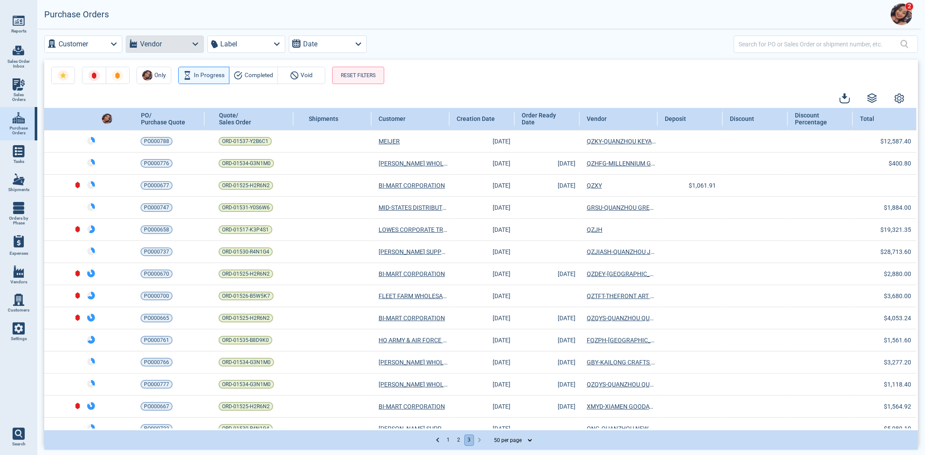
drag, startPoint x: 190, startPoint y: 44, endPoint x: 196, endPoint y: 52, distance: 10.2
click at [194, 50] on button "Vendor" at bounding box center [165, 44] width 78 height 17
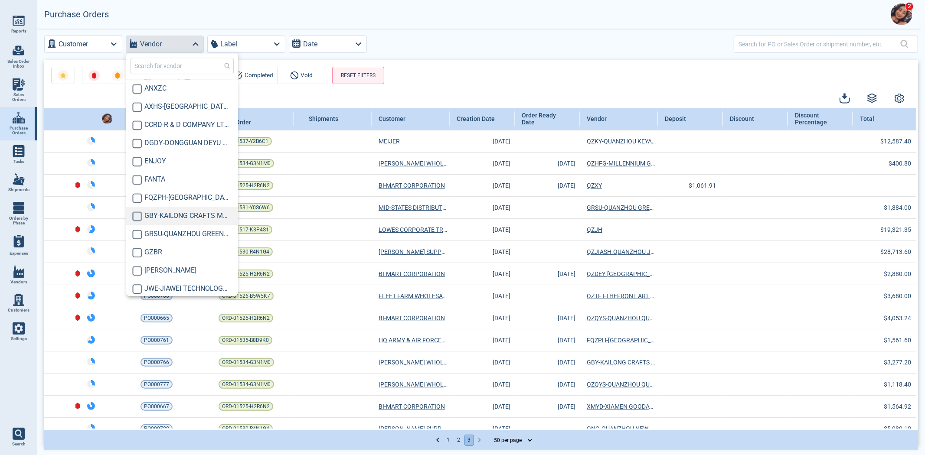
click at [136, 216] on input "checkbox" at bounding box center [137, 217] width 10 height 10
checkbox input "true"
click at [522, 62] on div "Only In Progress Completed Void RESET FILTERS" at bounding box center [481, 72] width 874 height 24
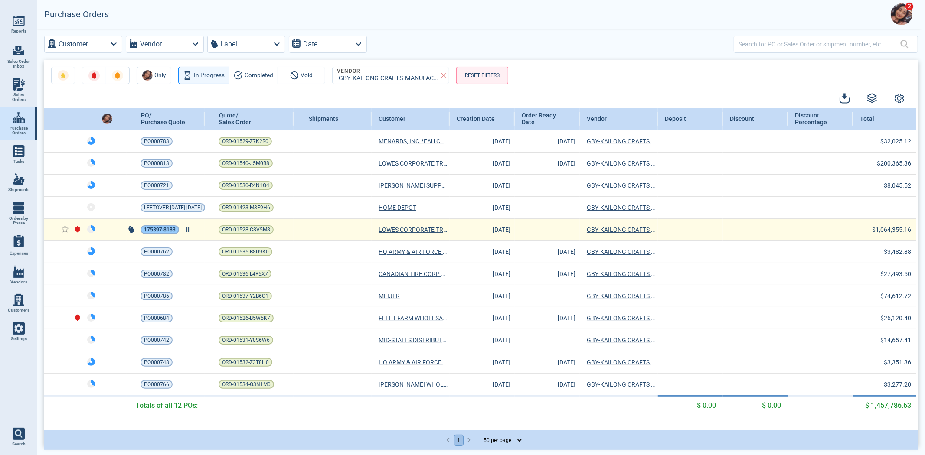
click at [148, 227] on span "175397-8183" at bounding box center [160, 229] width 32 height 9
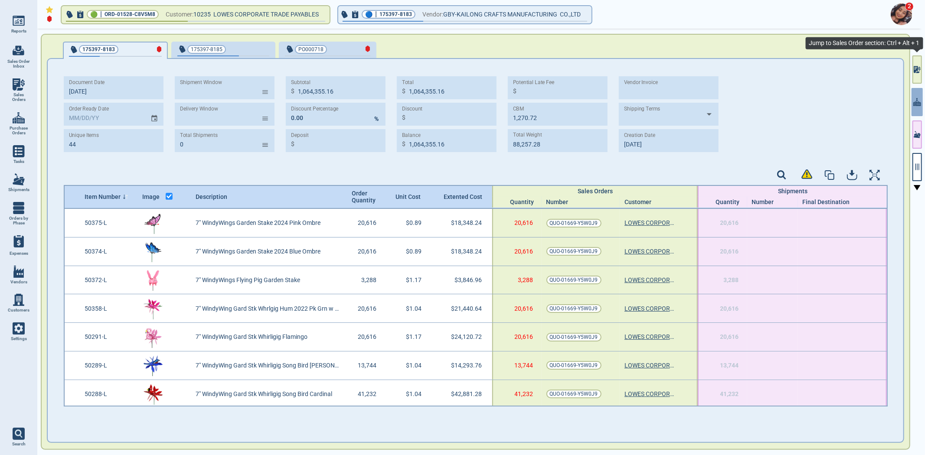
drag, startPoint x: 913, startPoint y: 77, endPoint x: 924, endPoint y: 145, distance: 68.9
click at [913, 77] on button "button" at bounding box center [917, 70] width 10 height 28
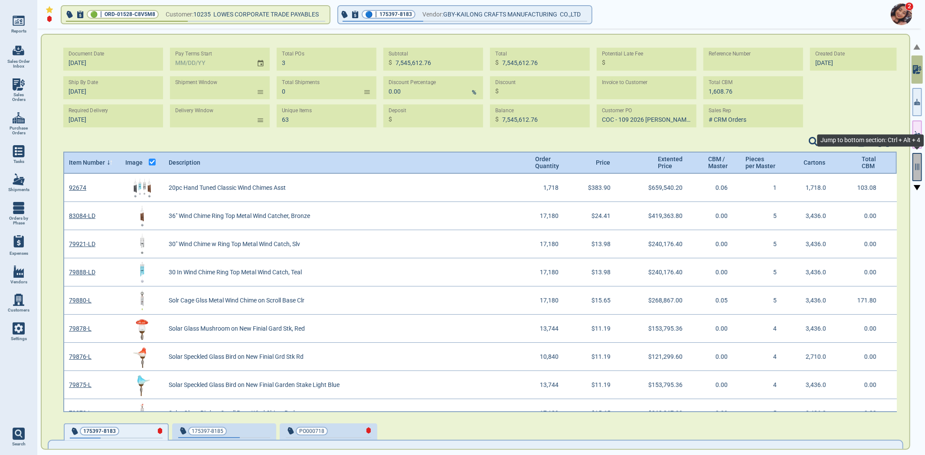
scroll to position [236, 831]
select select "50"
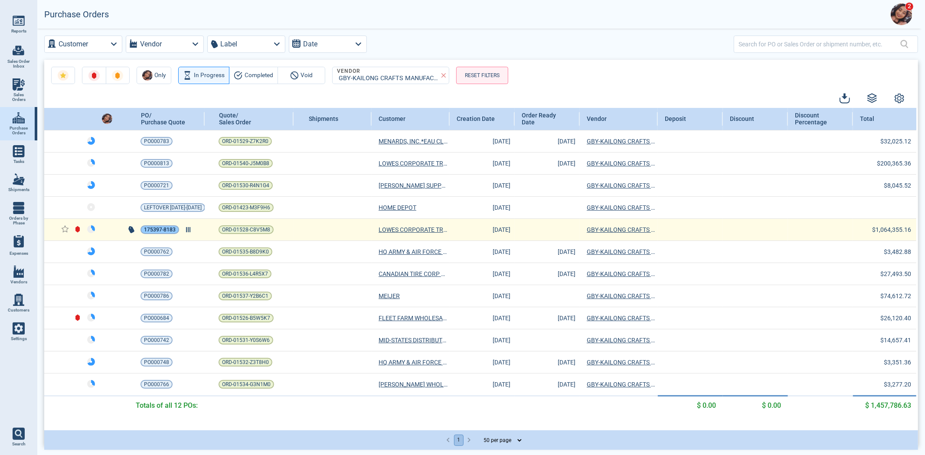
click at [158, 228] on span "175397-8183" at bounding box center [160, 229] width 32 height 9
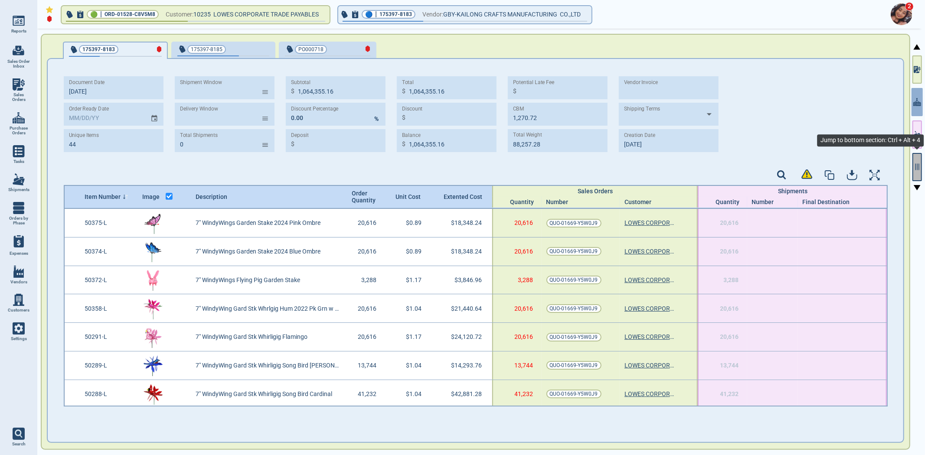
click at [913, 172] on button "button" at bounding box center [917, 167] width 10 height 28
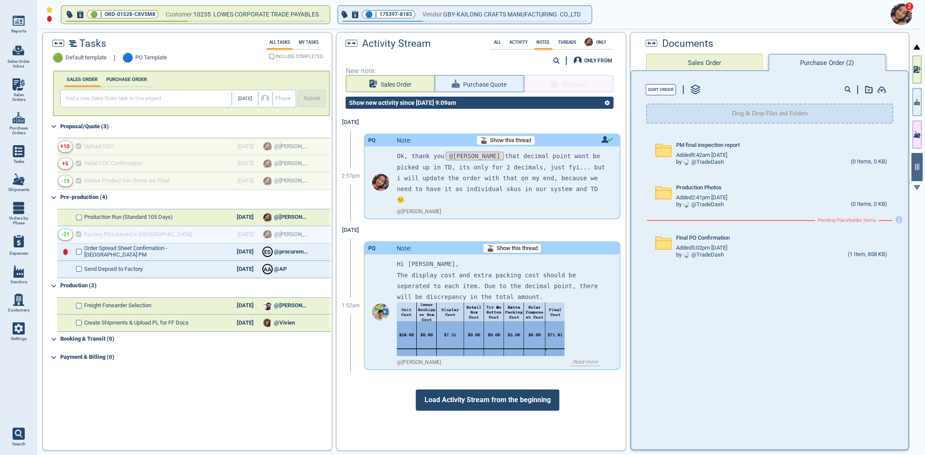
click at [515, 390] on span "Load Activity Stream from the beginning" at bounding box center [488, 400] width 144 height 21
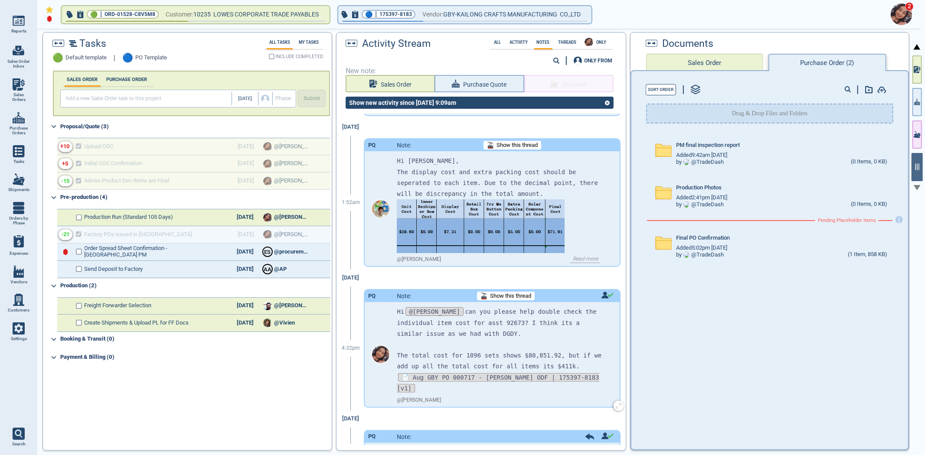
scroll to position [96, 0]
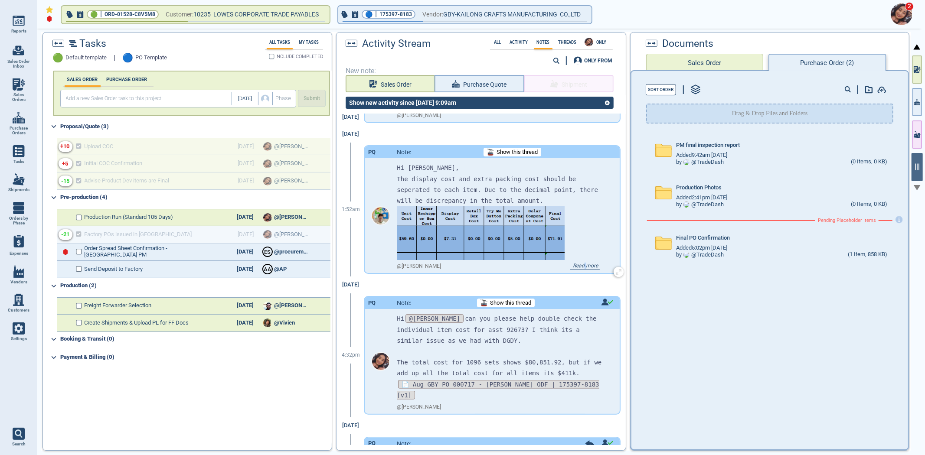
click at [577, 263] on span "Read more" at bounding box center [584, 266] width 29 height 7
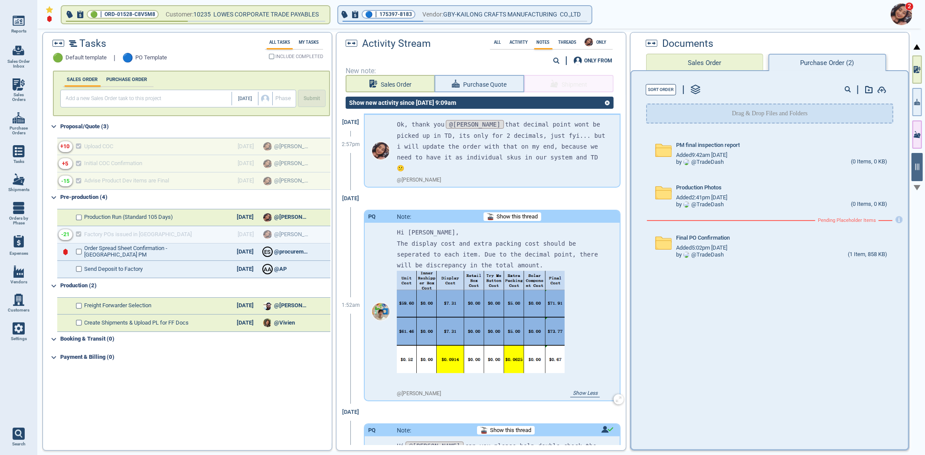
scroll to position [0, 0]
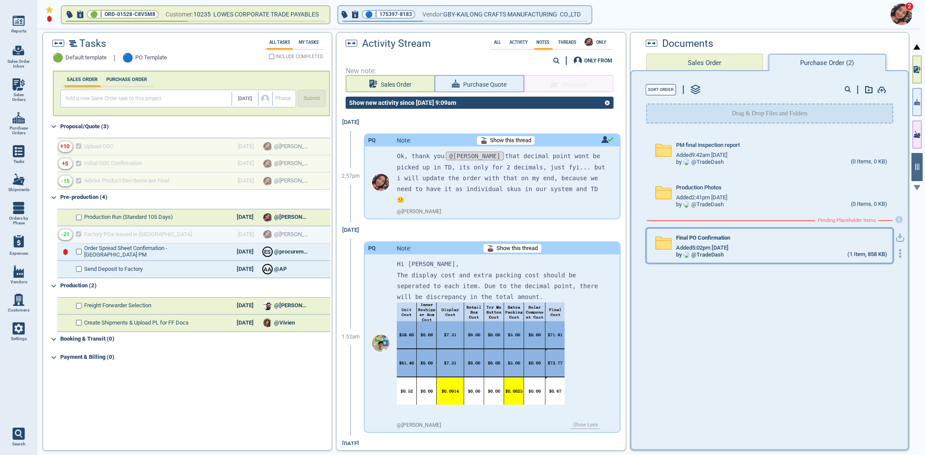
click at [683, 231] on div "Final PO Confirmation Added 5:02pm [DATE] by @ TradeDash (1 Item, 858 KB)" at bounding box center [769, 246] width 245 height 34
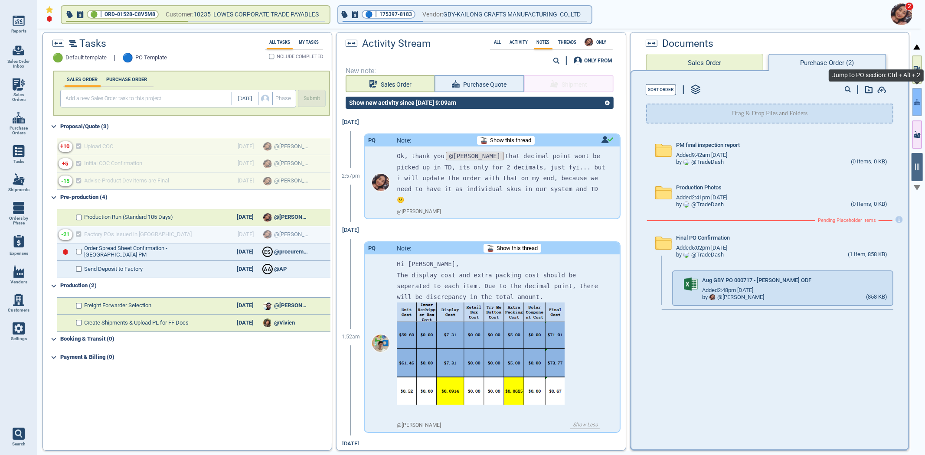
click at [918, 95] on button "button" at bounding box center [917, 102] width 10 height 28
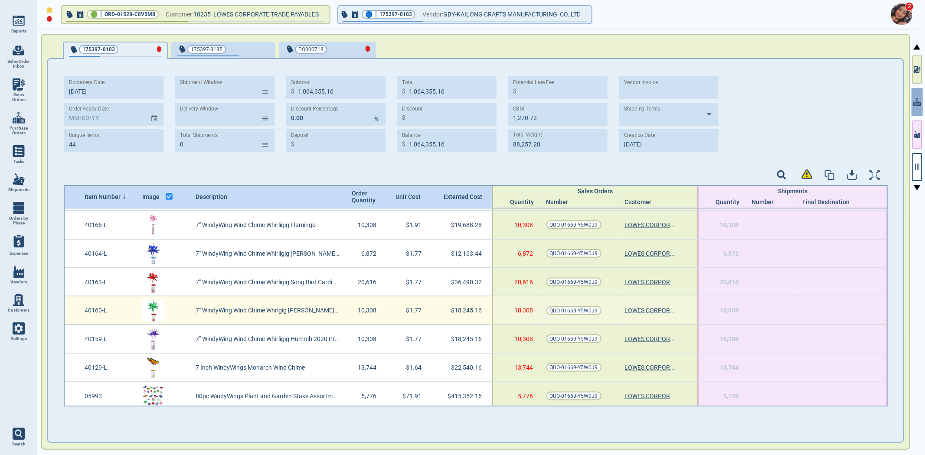
scroll to position [1057, 0]
